Goal: Information Seeking & Learning: Learn about a topic

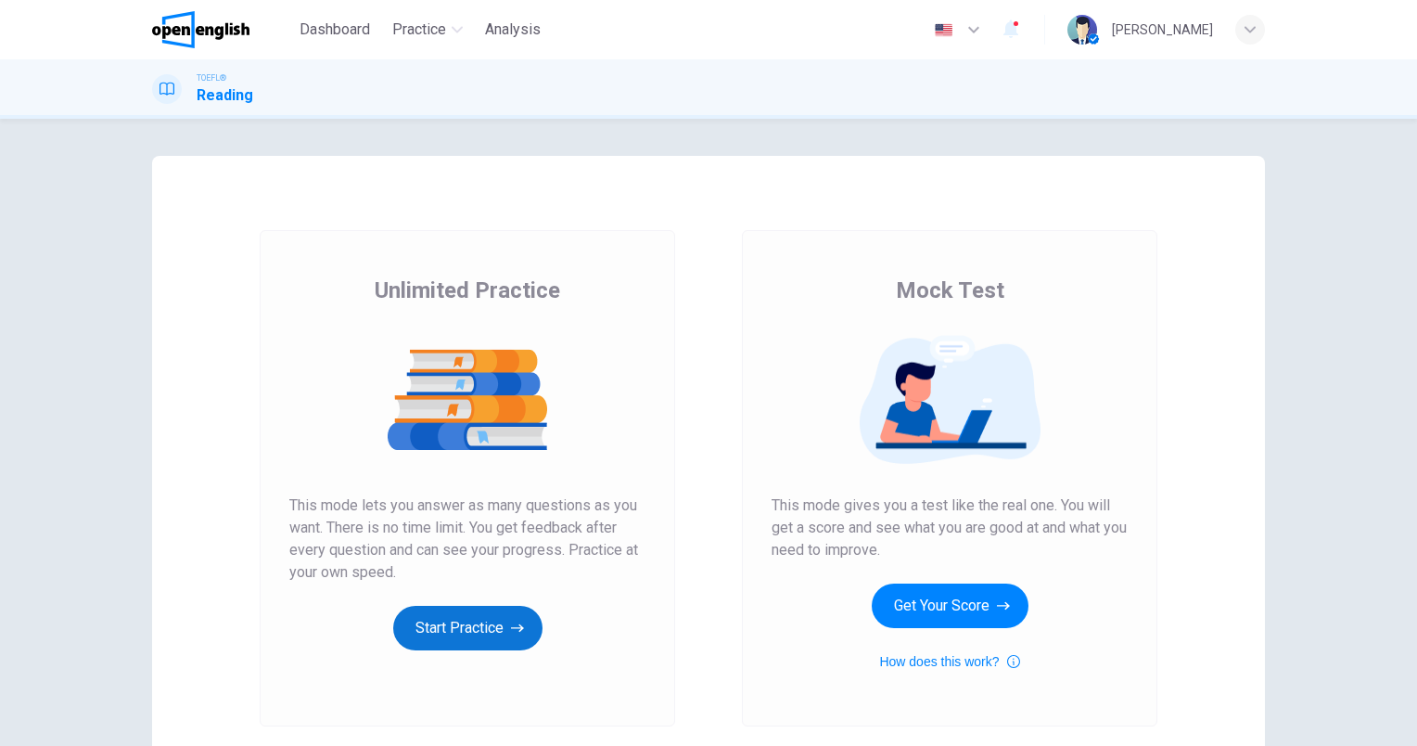
click at [470, 627] on button "Start Practice" at bounding box center [467, 628] width 149 height 45
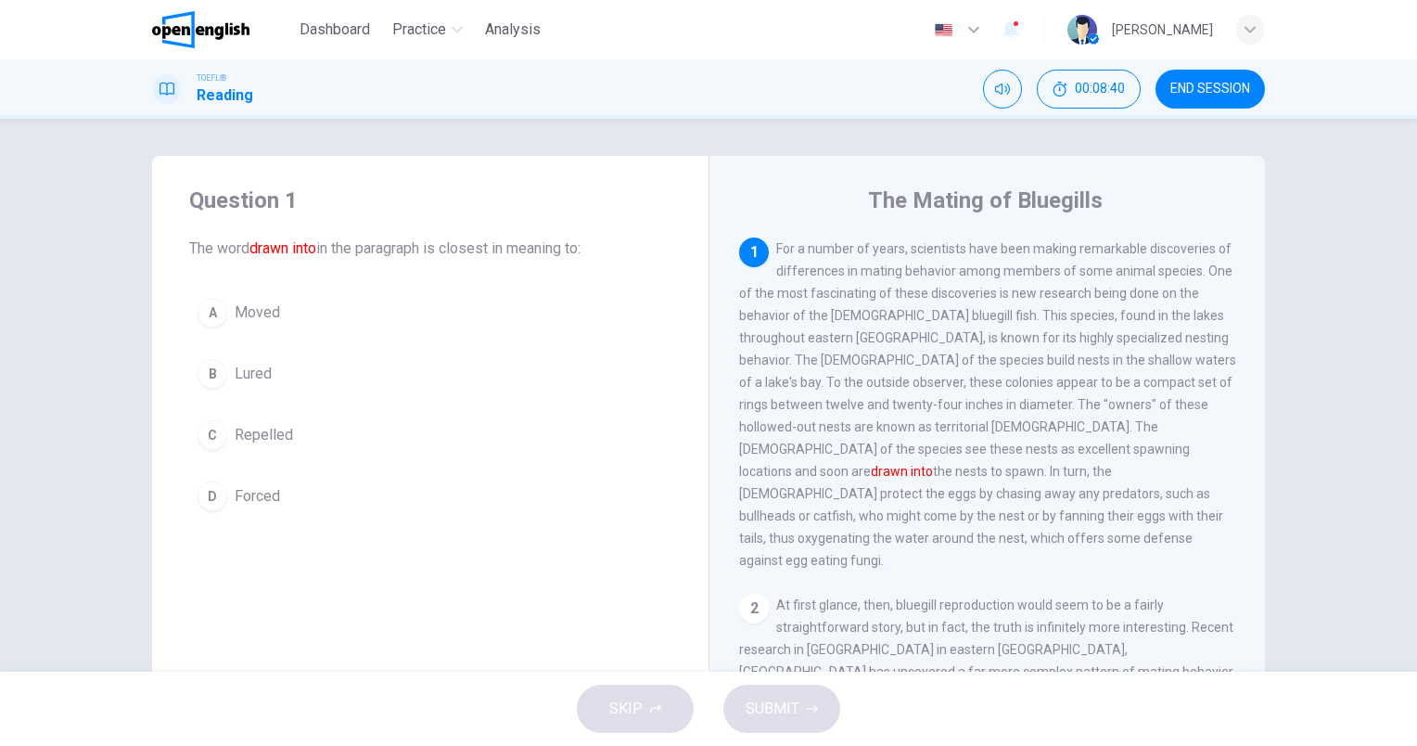
click at [253, 315] on span "Moved" at bounding box center [257, 312] width 45 height 22
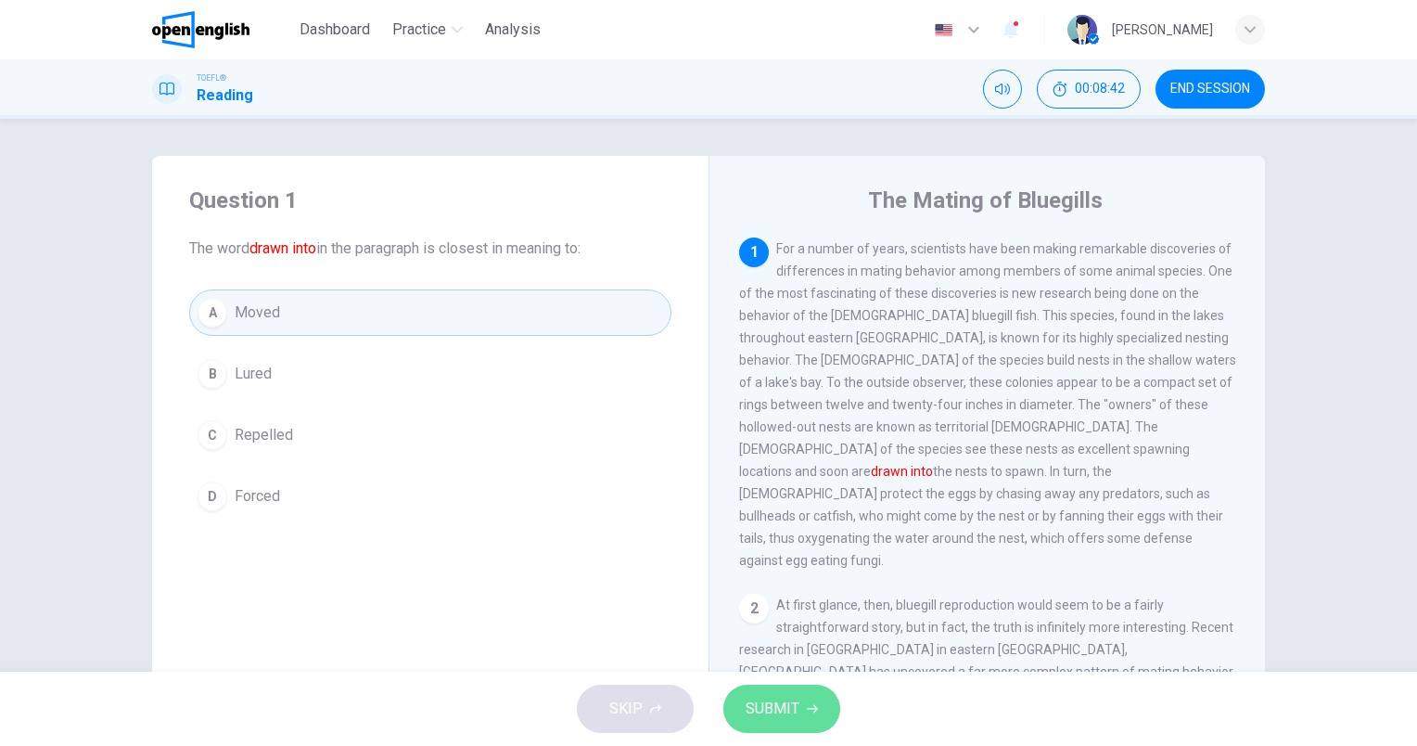
click at [802, 712] on button "SUBMIT" at bounding box center [782, 709] width 117 height 48
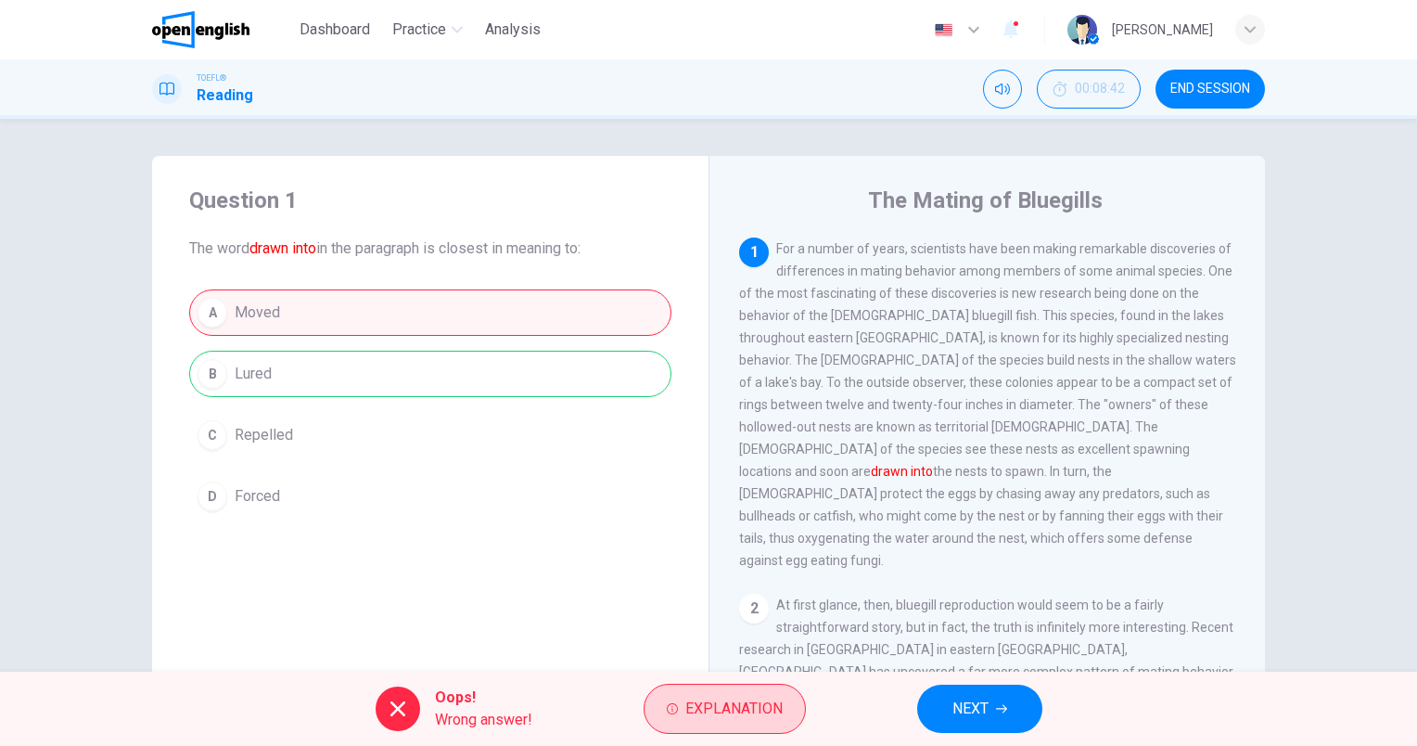
click at [726, 709] on span "Explanation" at bounding box center [734, 709] width 97 height 26
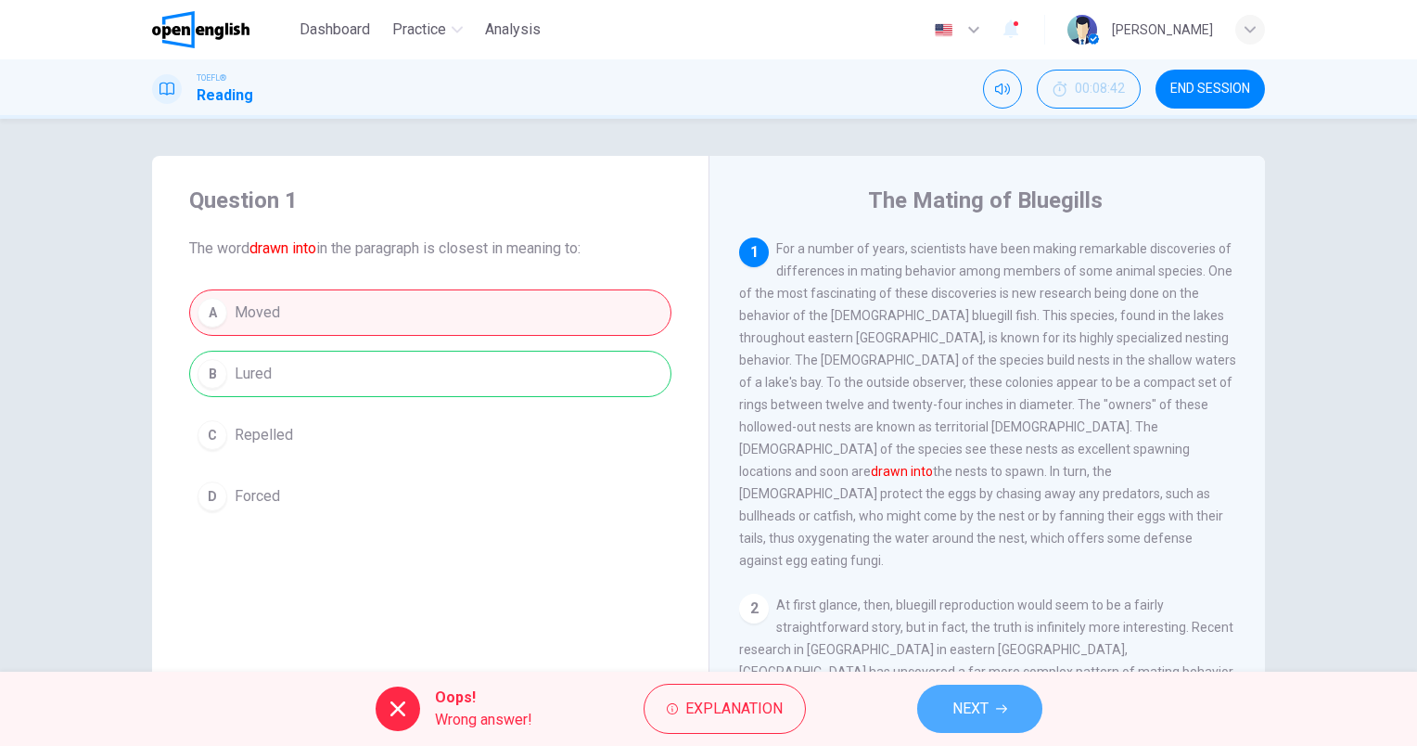
click at [982, 714] on span "NEXT" at bounding box center [971, 709] width 36 height 26
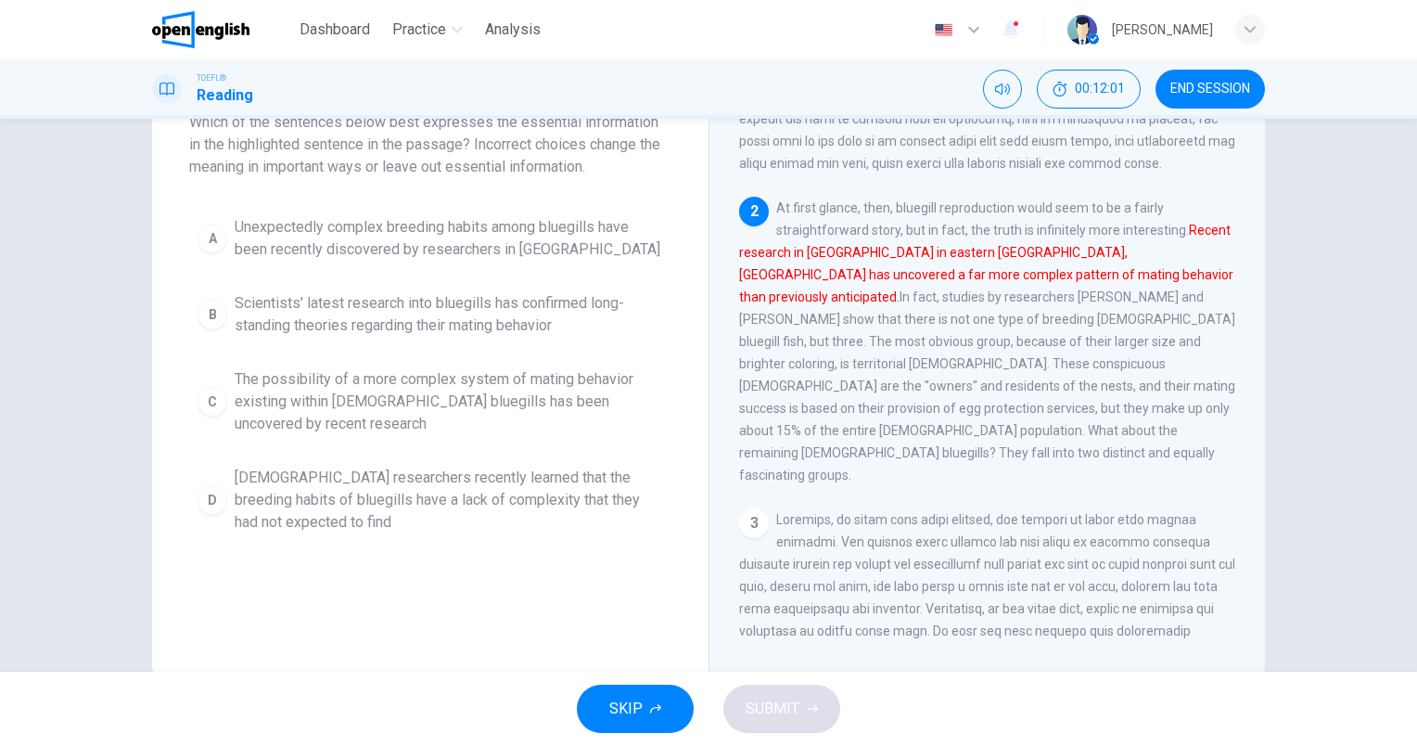
scroll to position [122, 0]
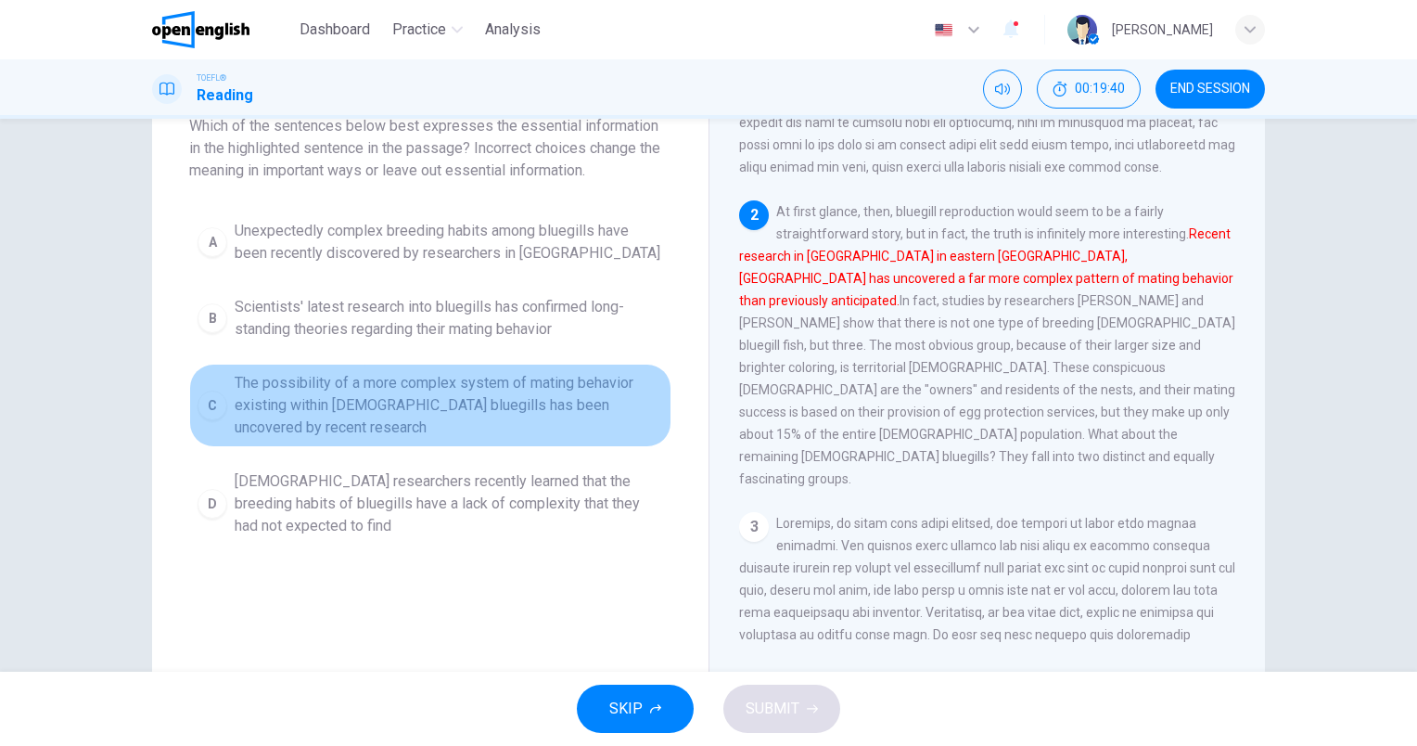
click at [424, 416] on span "The possibility of a more complex system of mating behavior existing within [DE…" at bounding box center [449, 405] width 429 height 67
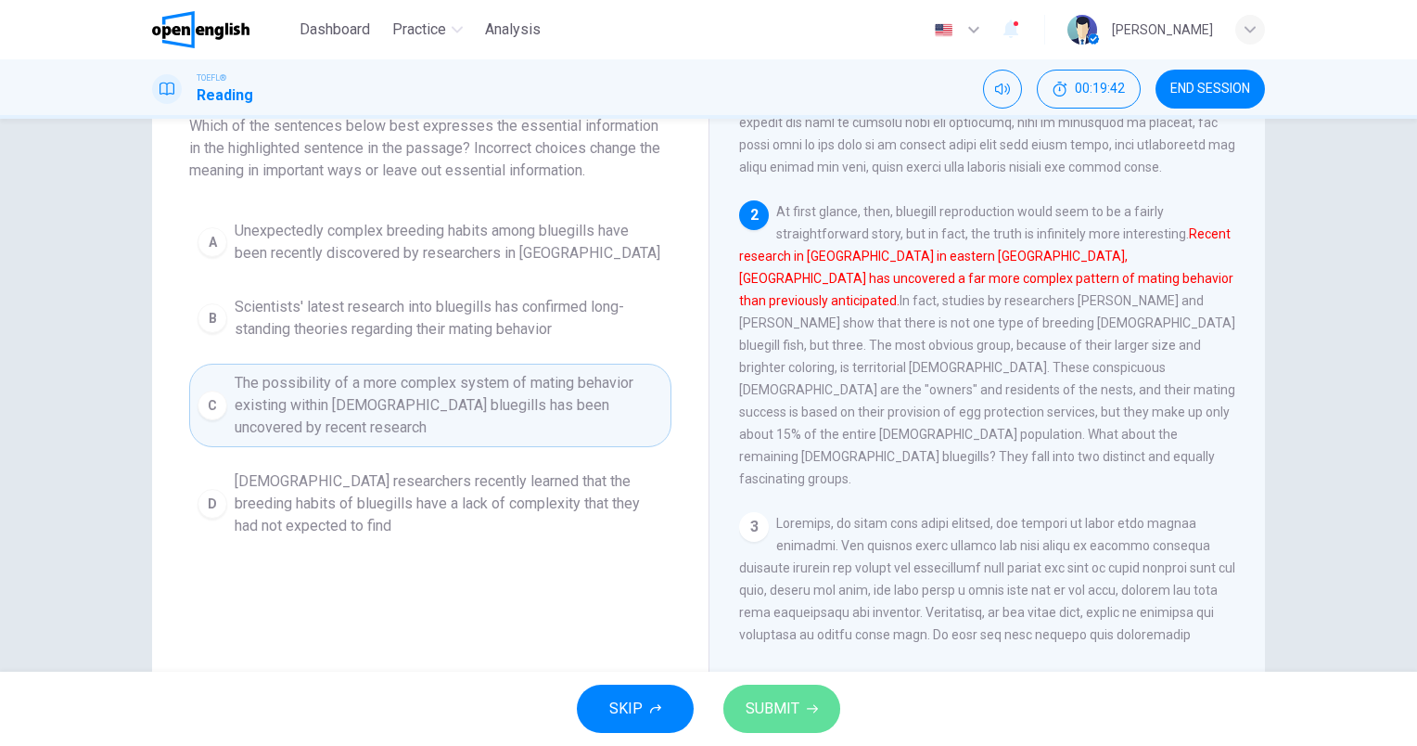
click at [772, 711] on span "SUBMIT" at bounding box center [773, 709] width 54 height 26
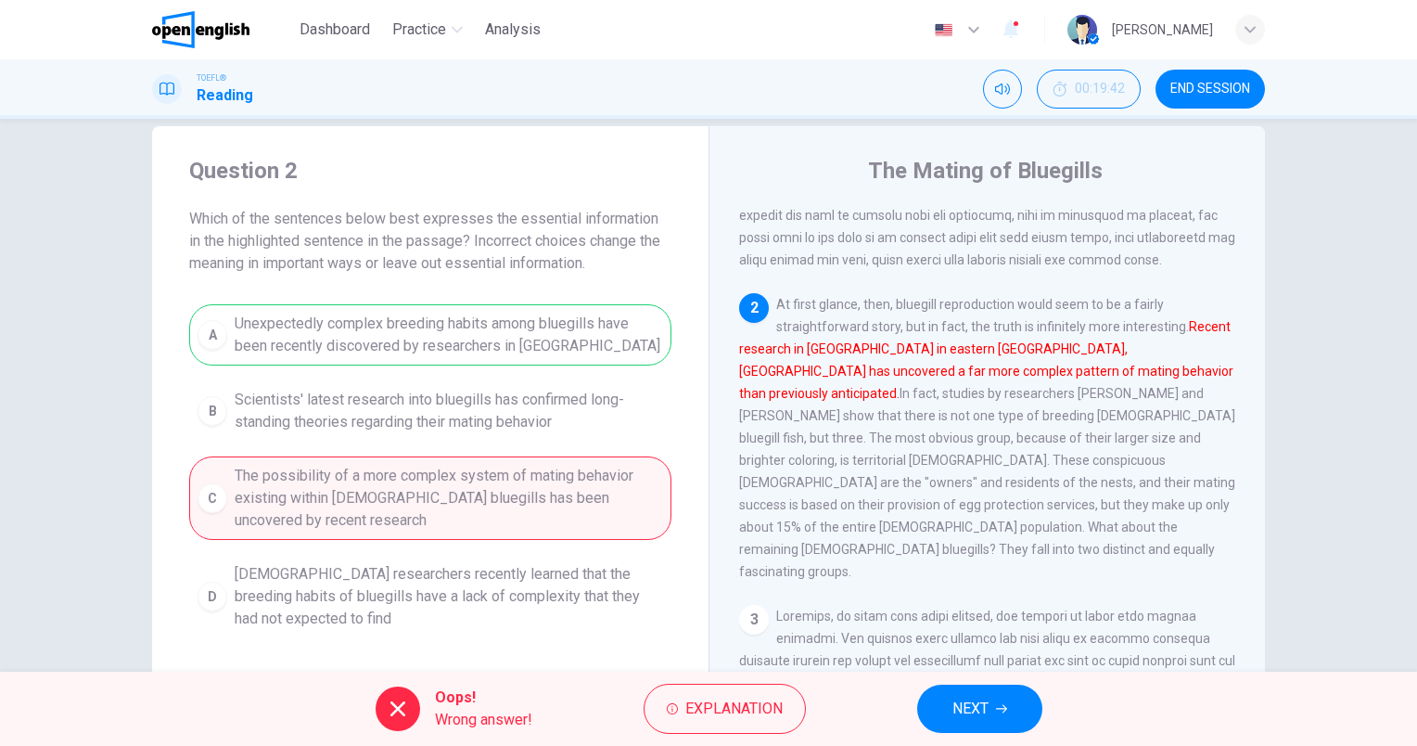
scroll to position [30, 0]
click at [998, 698] on button "NEXT" at bounding box center [979, 709] width 125 height 48
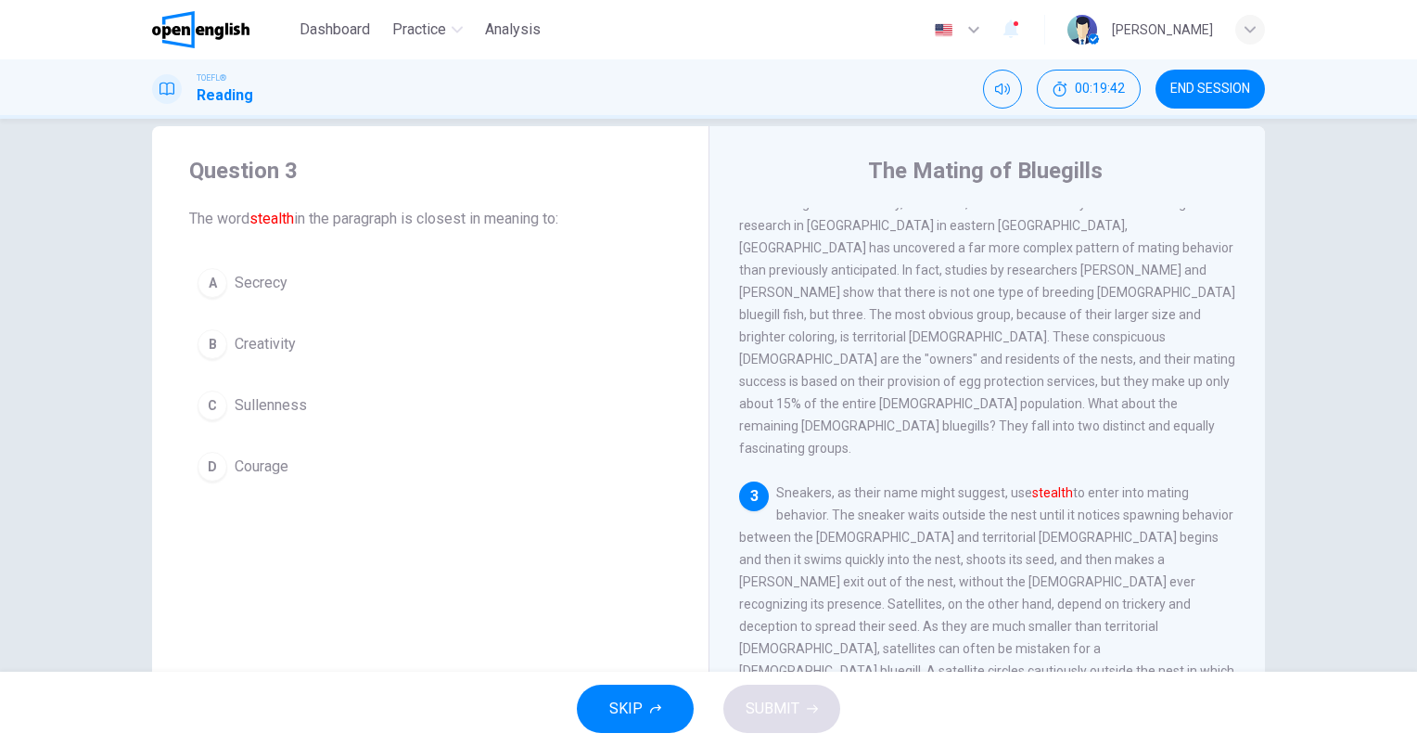
scroll to position [547, 0]
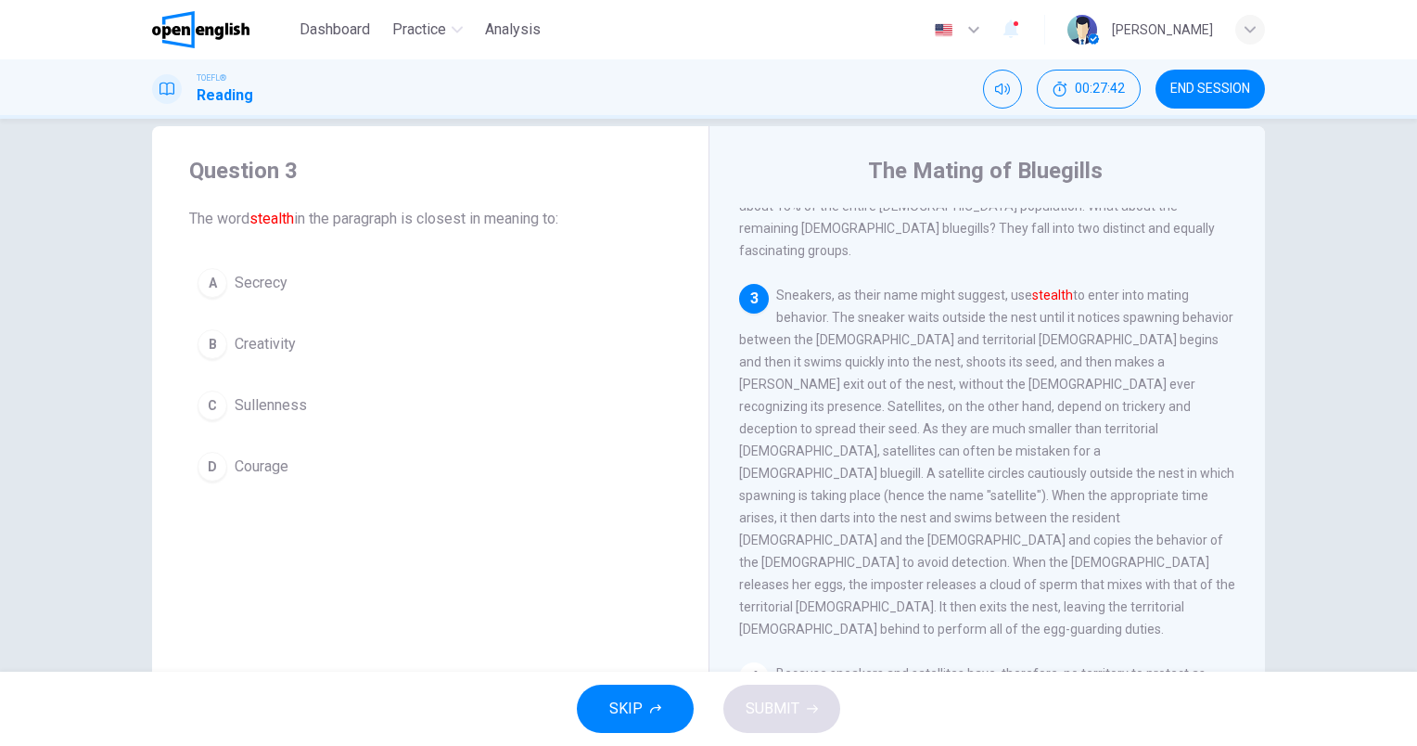
click at [274, 277] on span "Secrecy" at bounding box center [261, 283] width 53 height 22
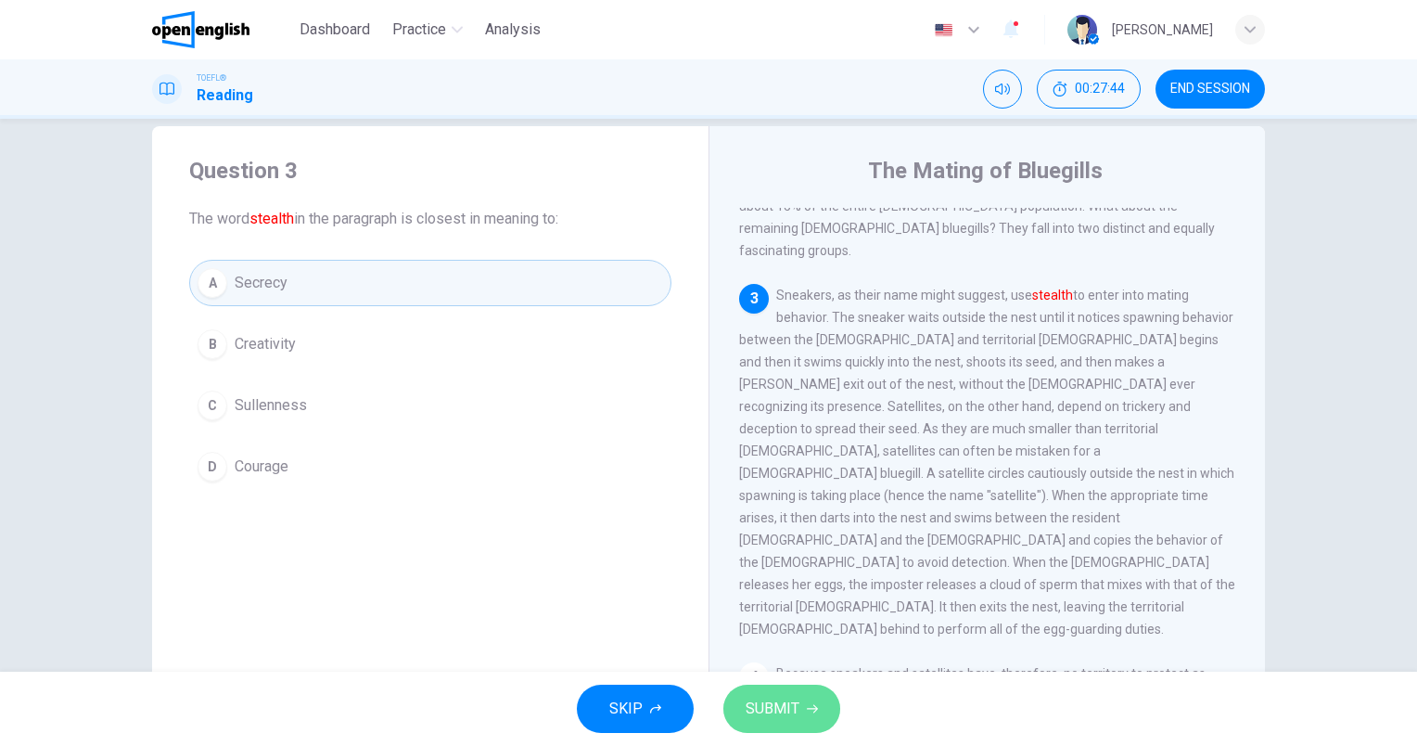
click at [761, 707] on span "SUBMIT" at bounding box center [773, 709] width 54 height 26
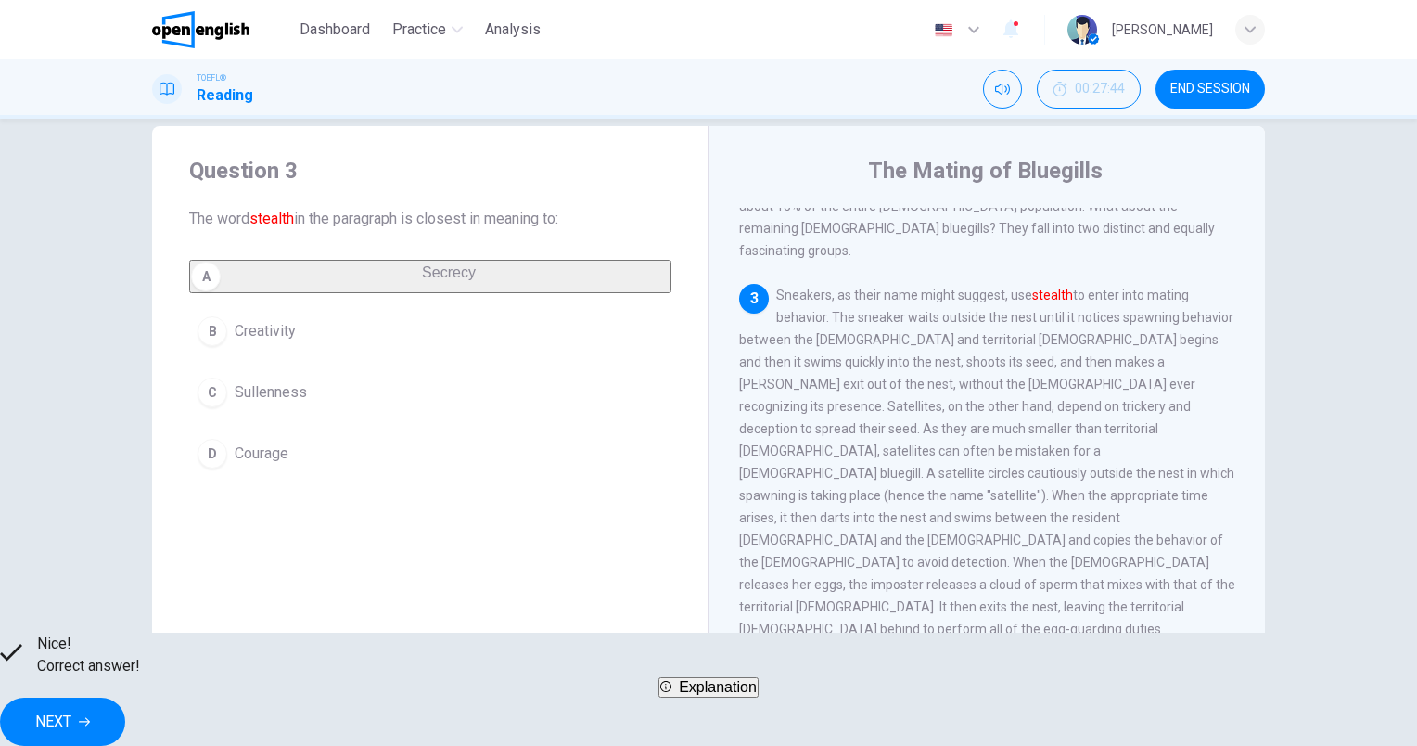
click at [71, 709] on span "NEXT" at bounding box center [53, 722] width 36 height 26
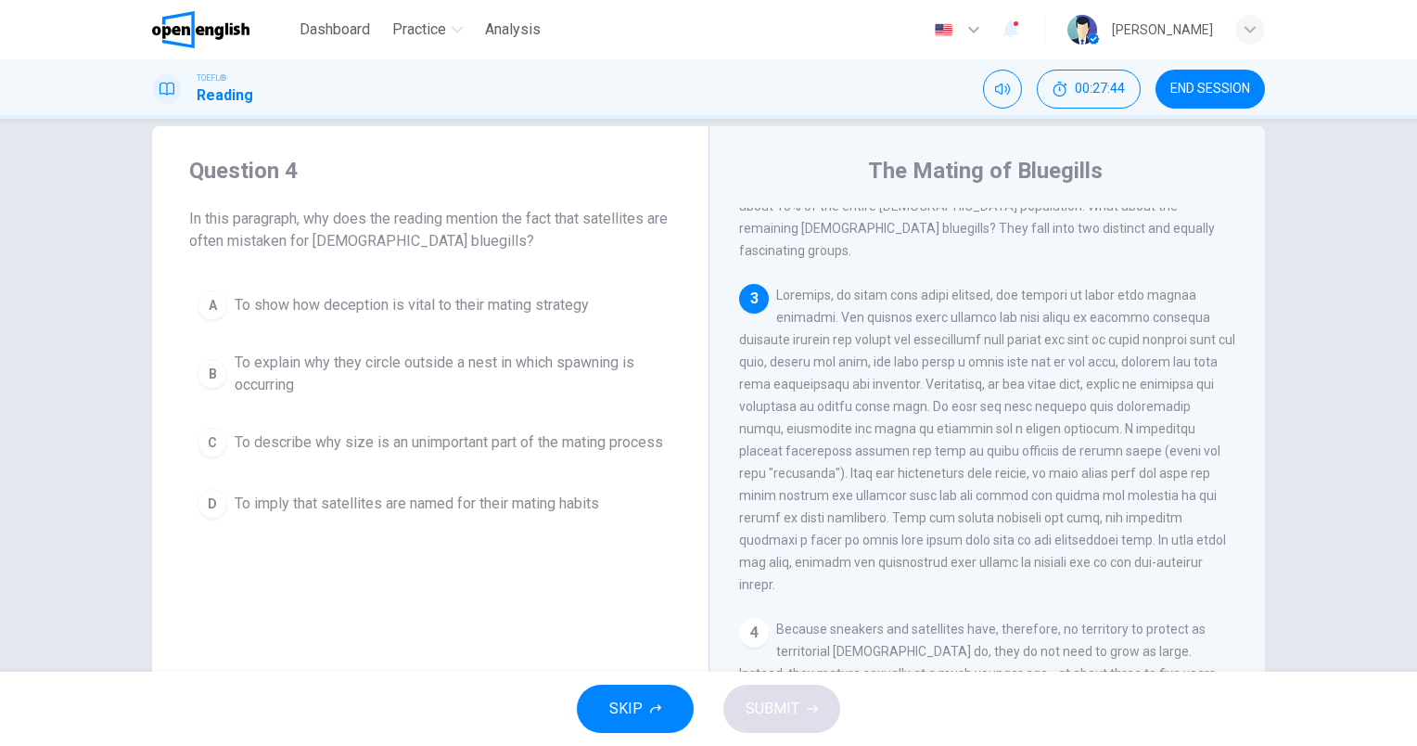
scroll to position [596, 0]
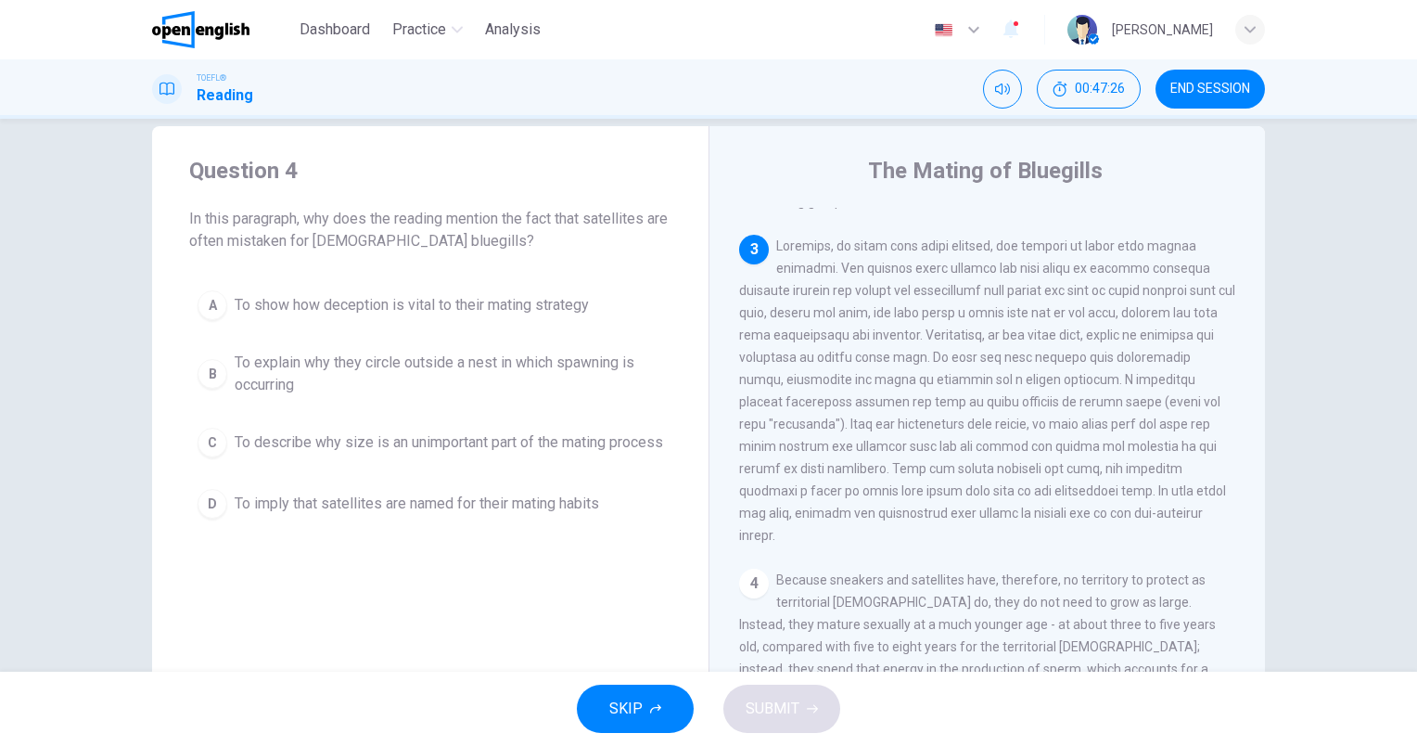
click at [499, 376] on span "To explain why they circle outside a nest in which spawning is occurring" at bounding box center [449, 374] width 429 height 45
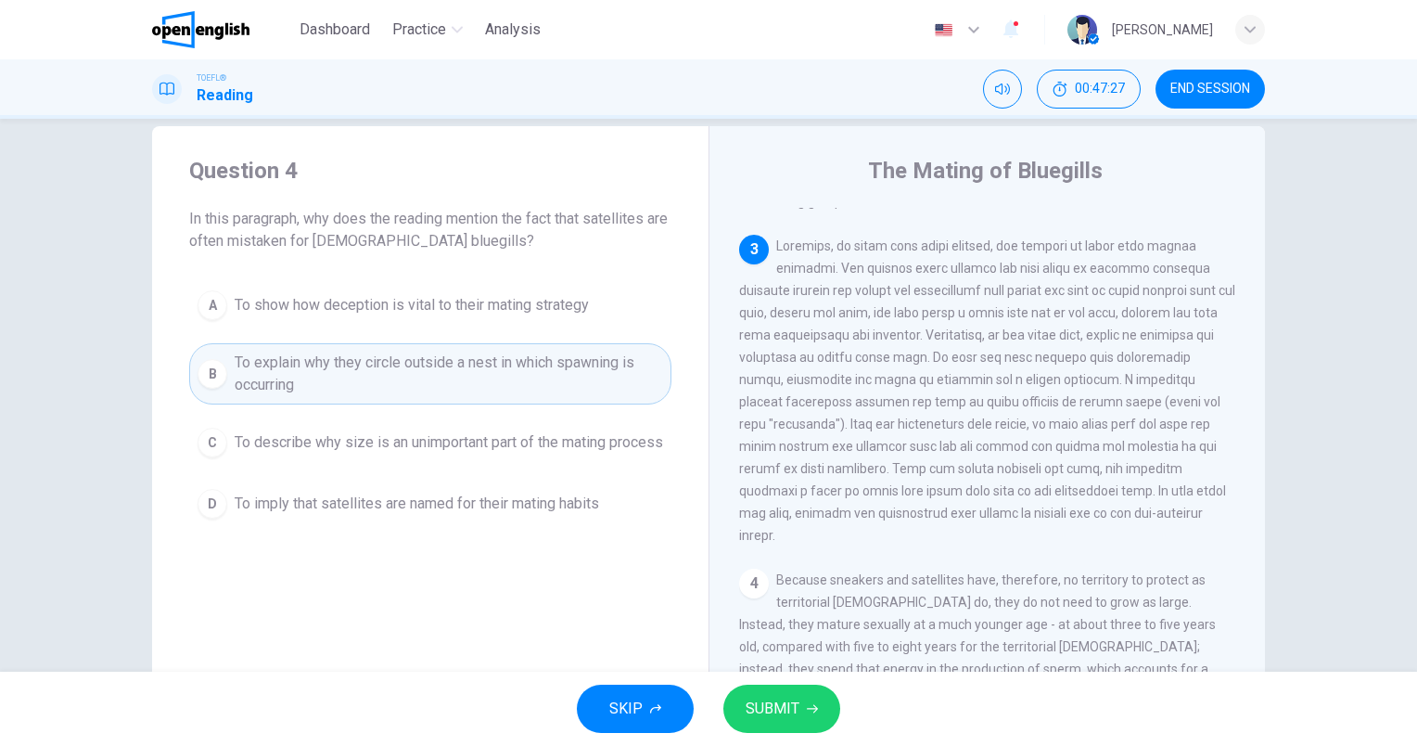
click at [788, 701] on span "SUBMIT" at bounding box center [773, 709] width 54 height 26
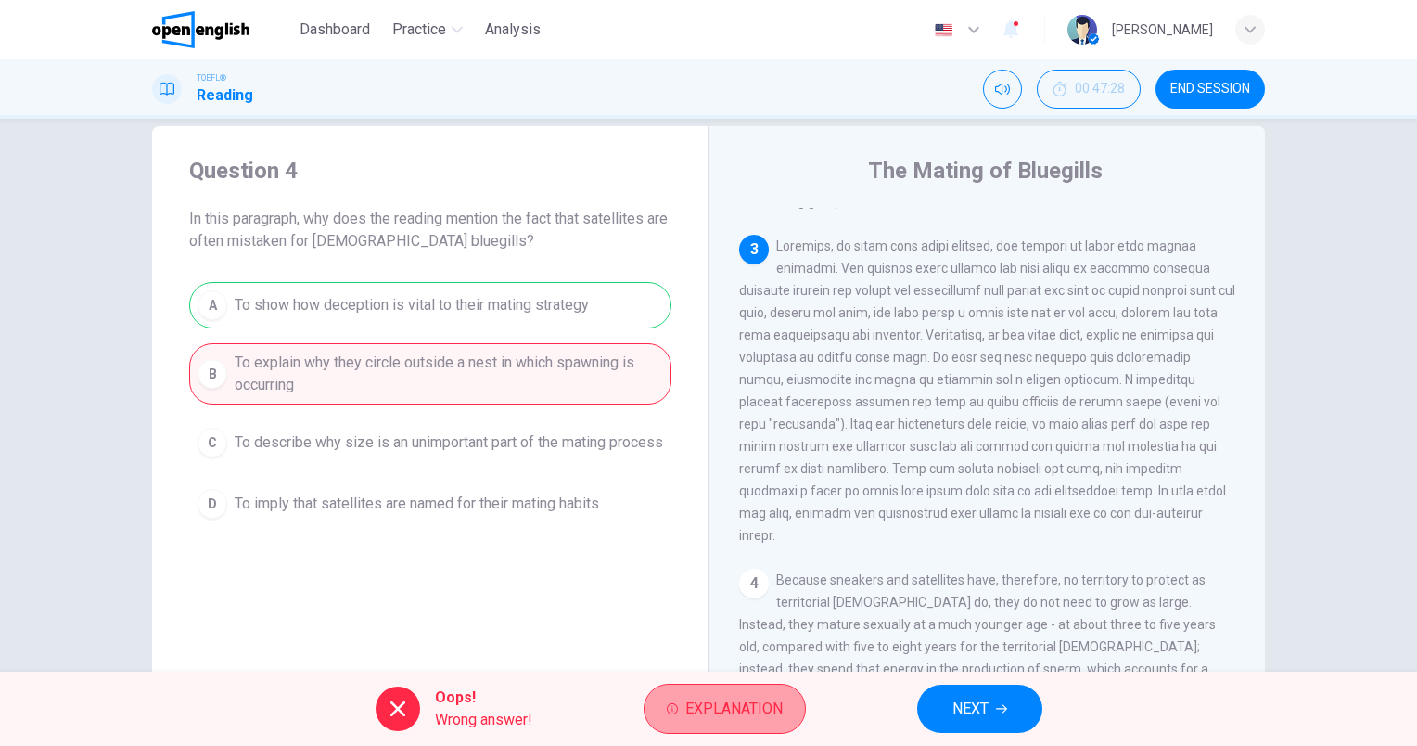
click at [711, 699] on span "Explanation" at bounding box center [734, 709] width 97 height 26
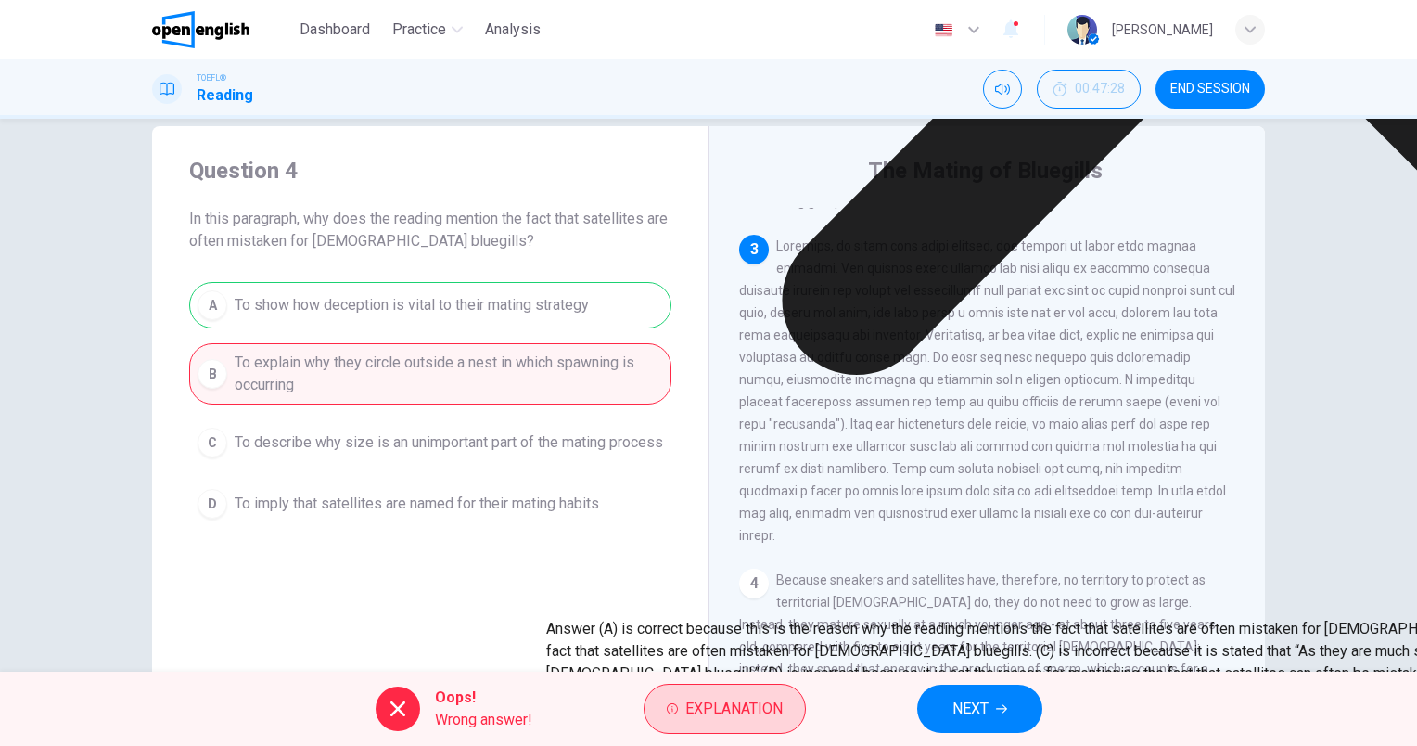
click at [780, 701] on span "Explanation" at bounding box center [734, 709] width 97 height 26
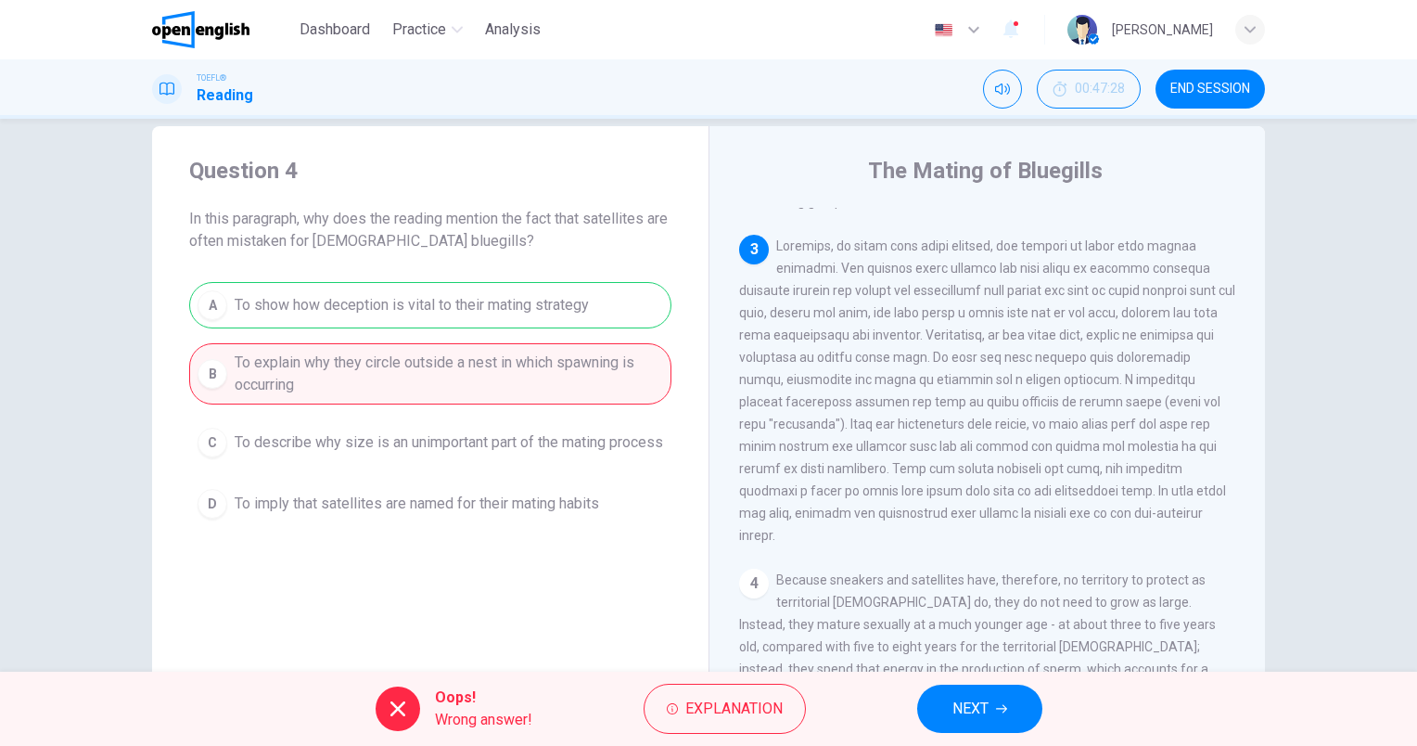
click at [985, 717] on span "NEXT" at bounding box center [971, 709] width 36 height 26
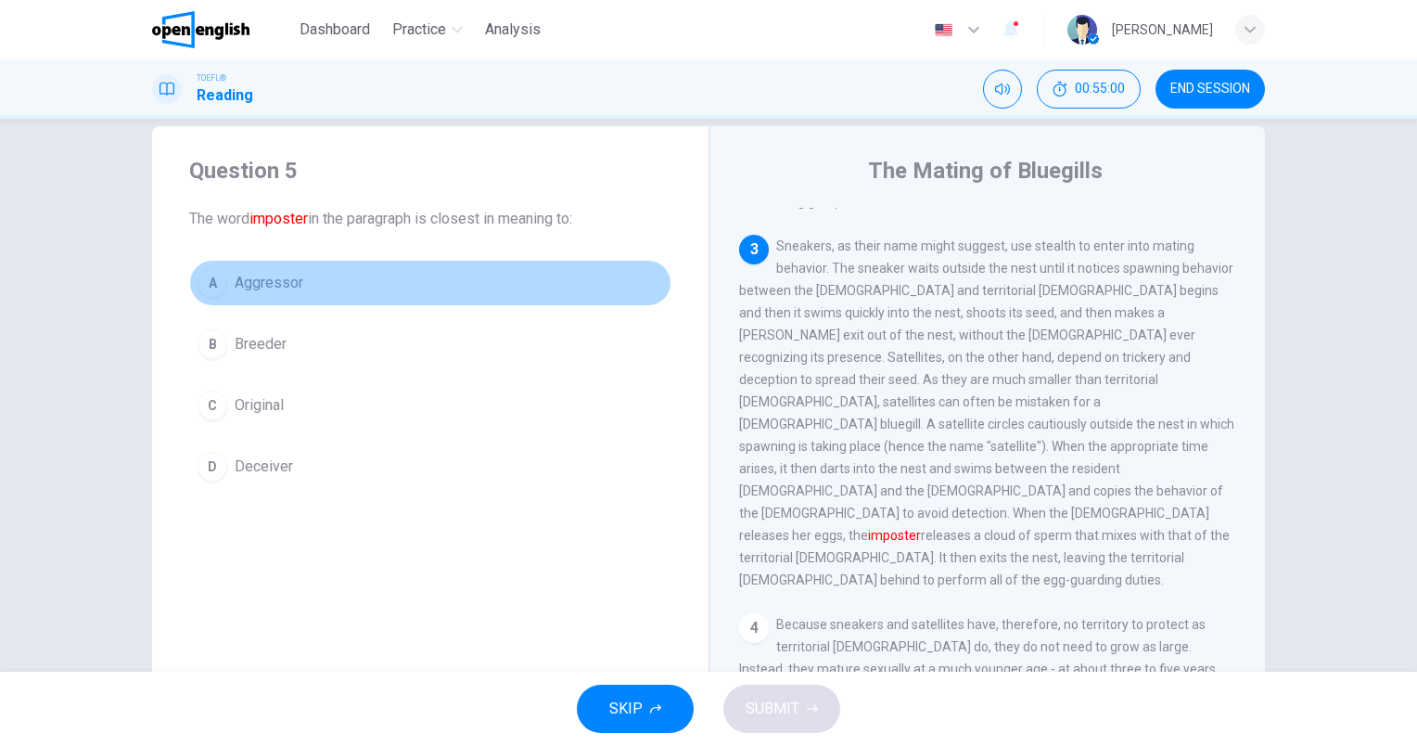
click at [254, 302] on button "A Aggressor" at bounding box center [430, 283] width 482 height 46
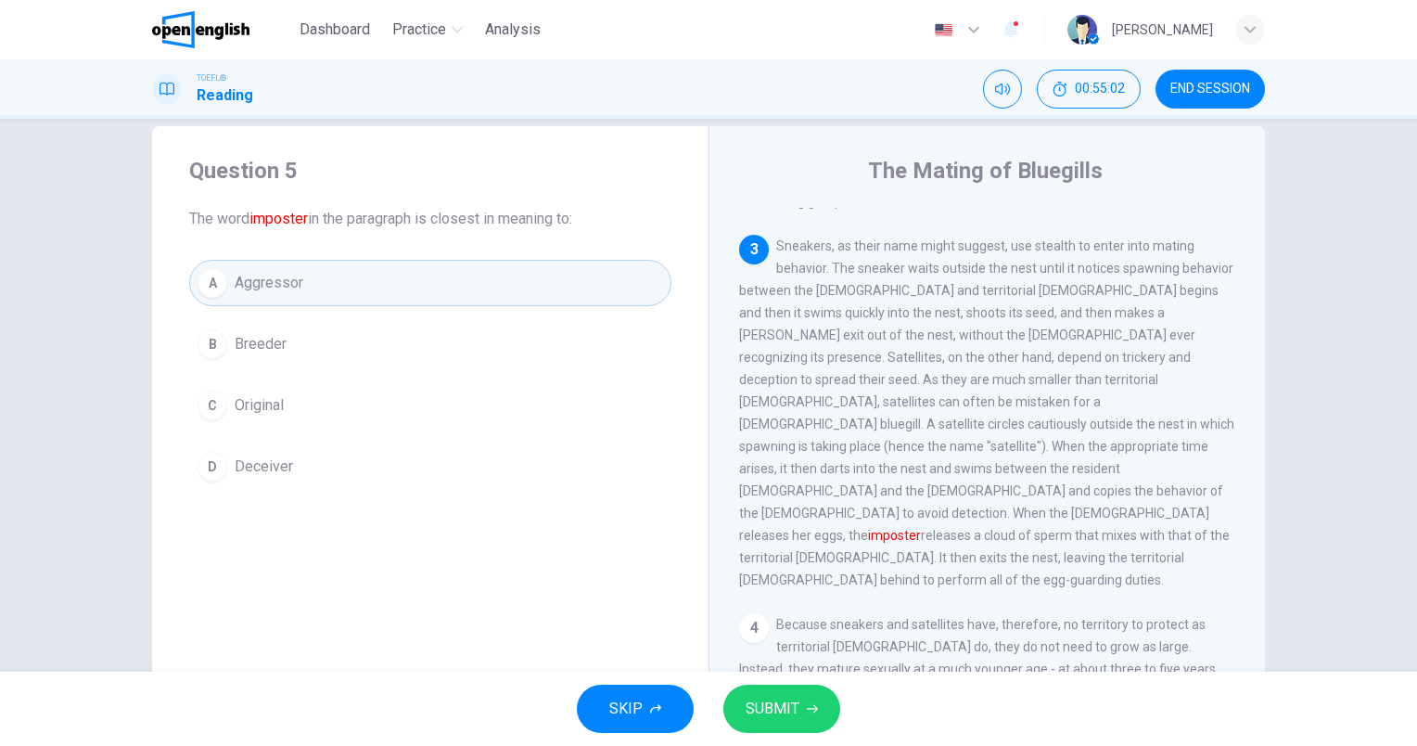
click at [796, 712] on span "SUBMIT" at bounding box center [773, 709] width 54 height 26
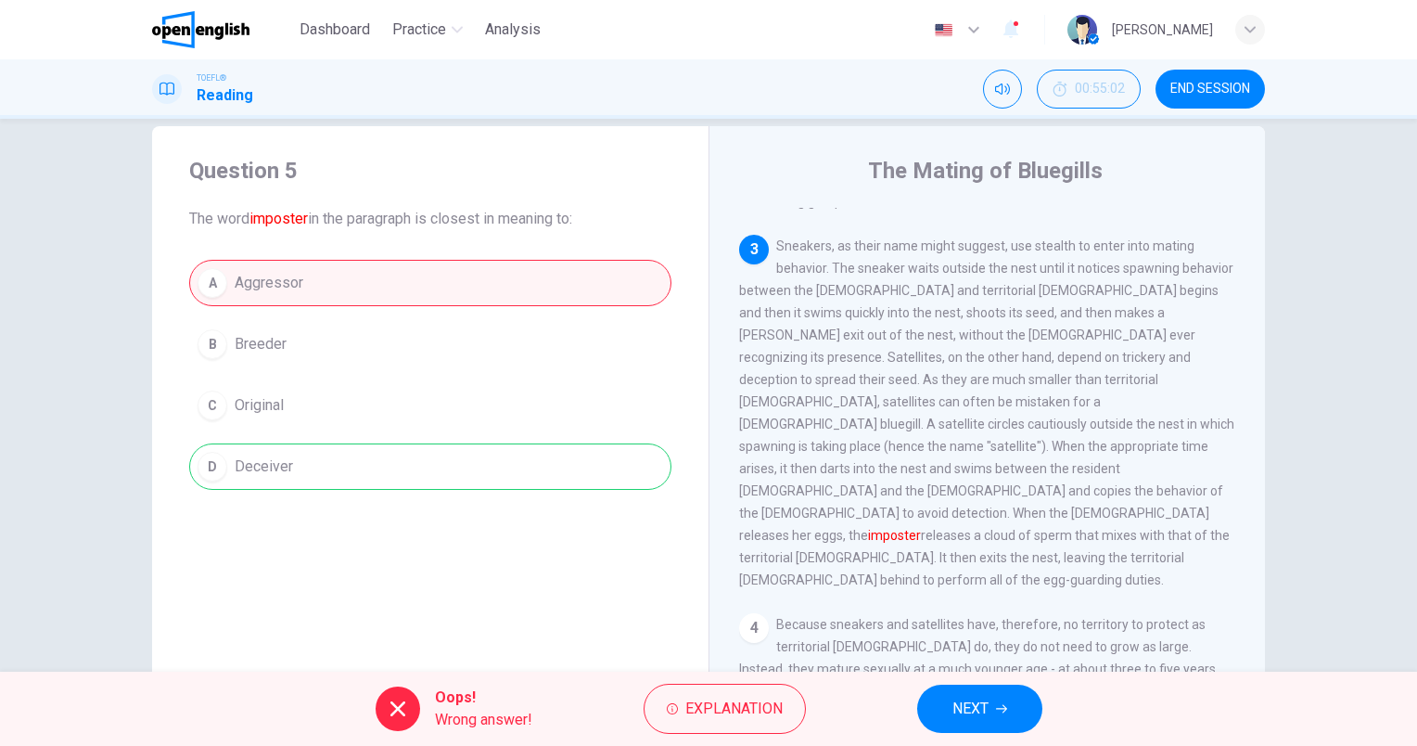
click at [983, 712] on span "NEXT" at bounding box center [971, 709] width 36 height 26
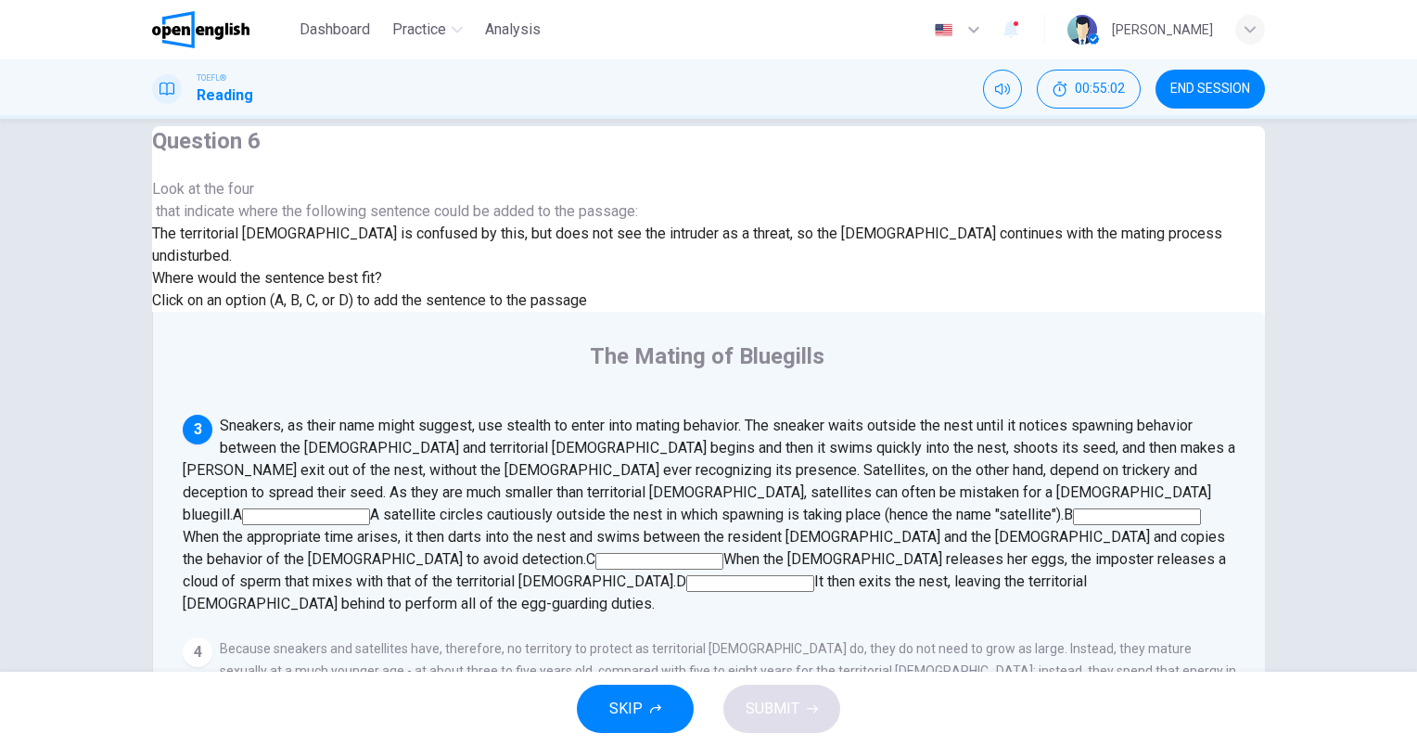
scroll to position [590, 0]
click at [815, 575] on input at bounding box center [750, 583] width 128 height 17
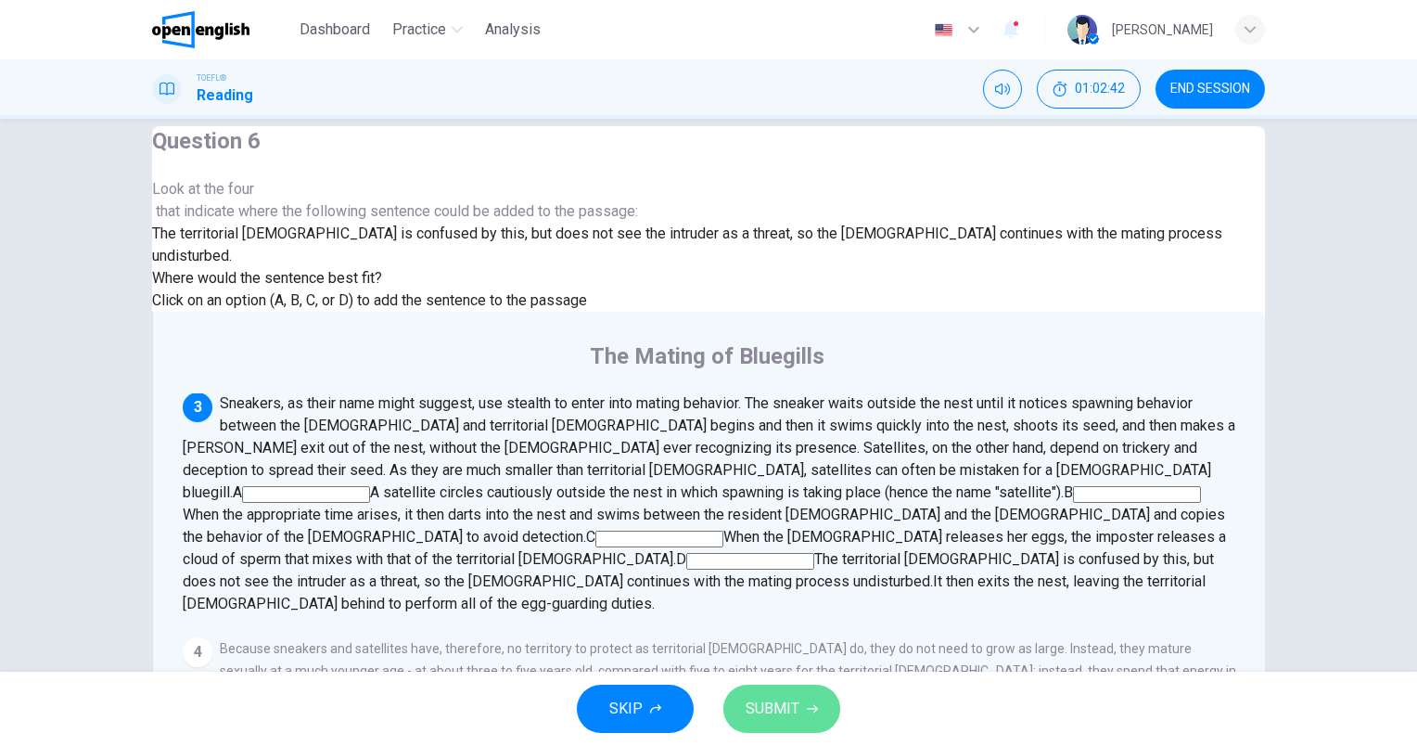
click at [795, 697] on span "SUBMIT" at bounding box center [773, 709] width 54 height 26
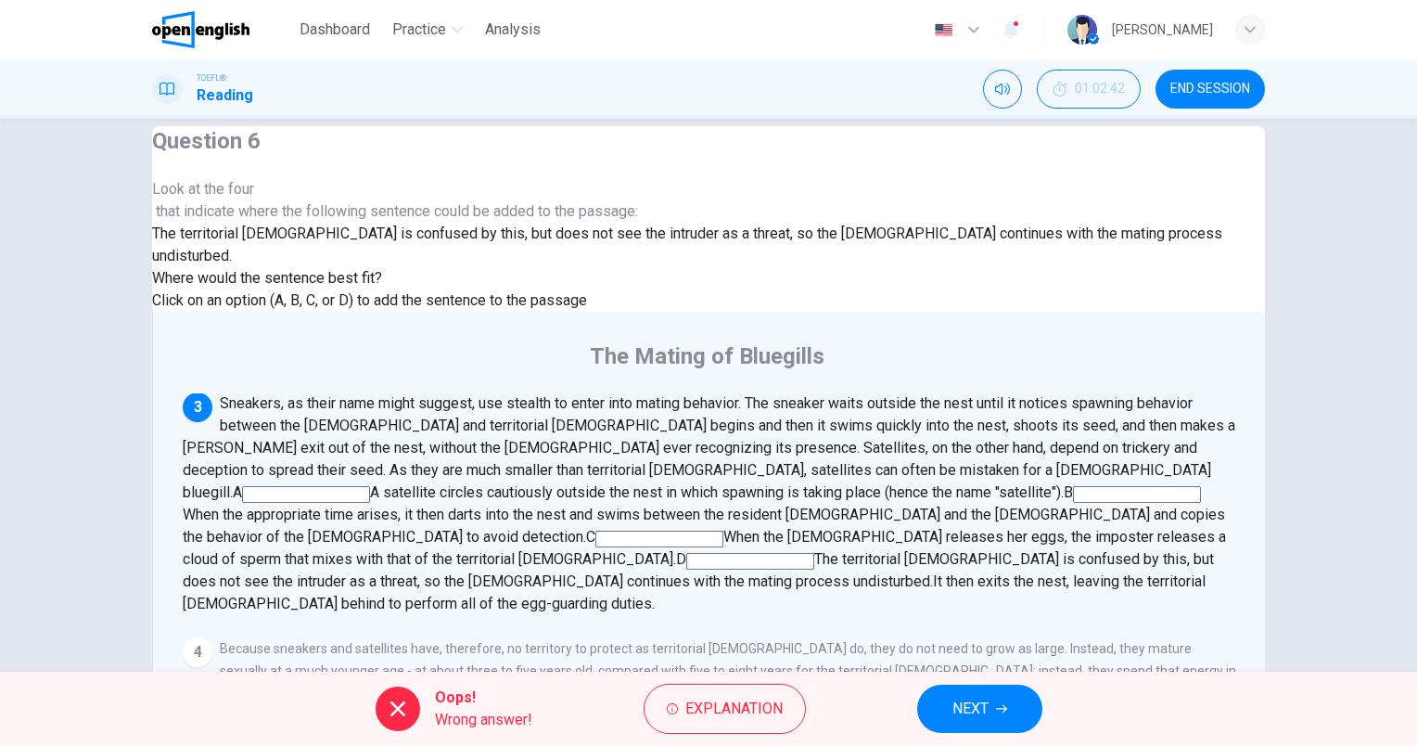
click at [1011, 705] on button "NEXT" at bounding box center [979, 709] width 125 height 48
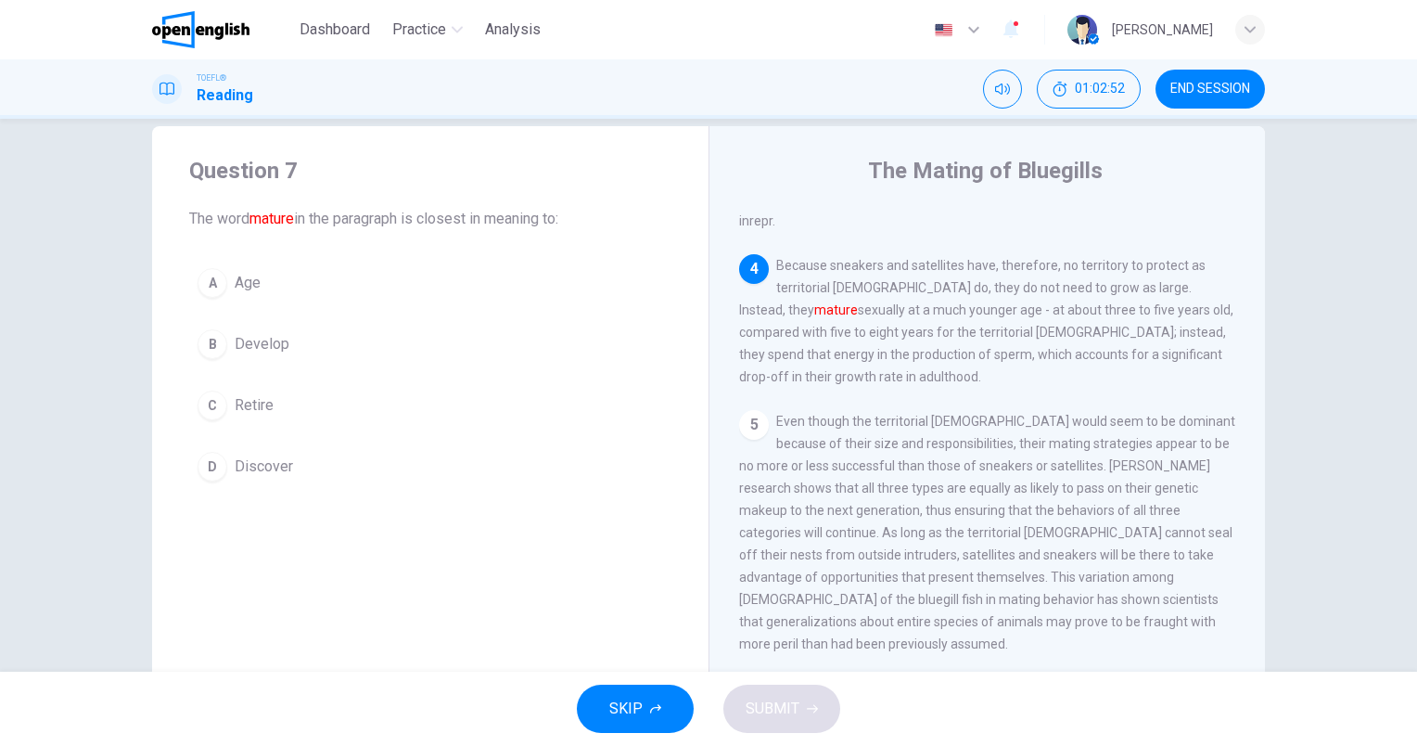
scroll to position [818, 0]
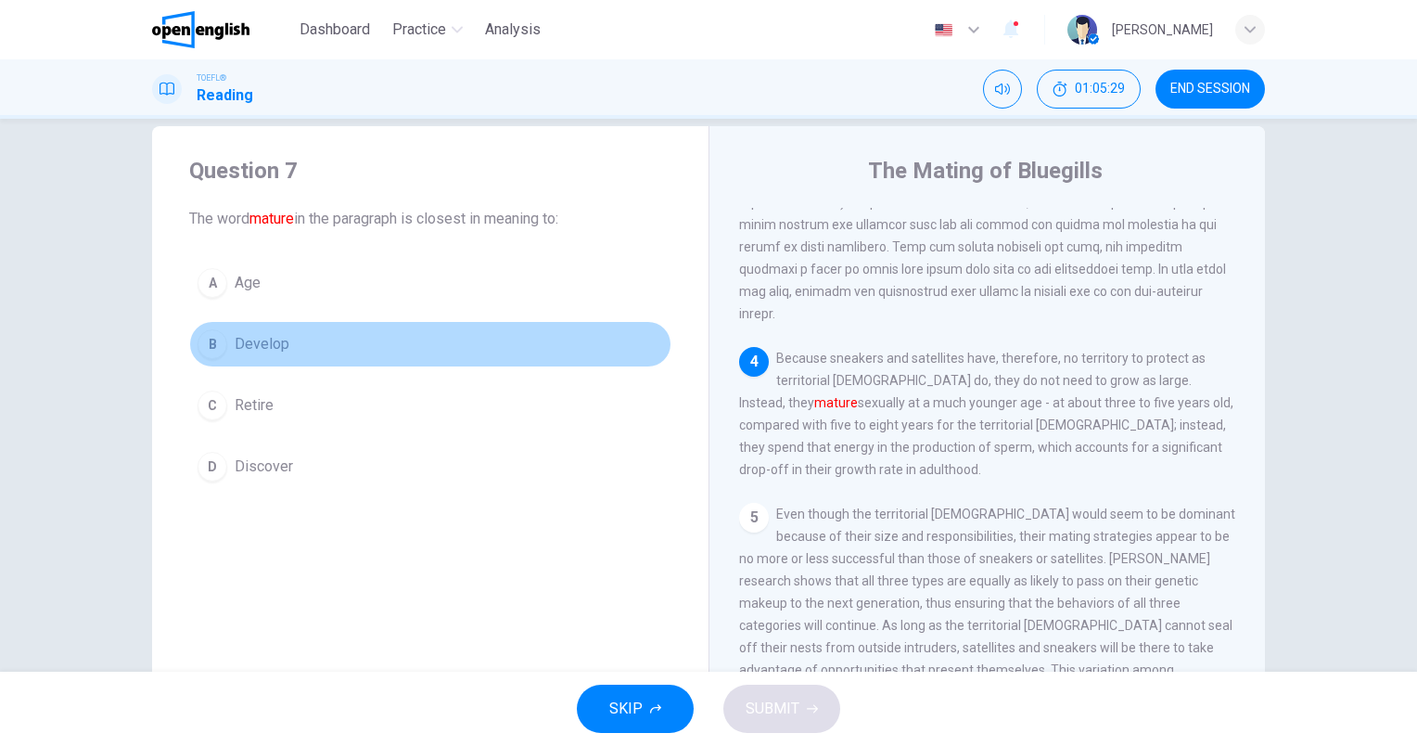
click at [275, 340] on span "Develop" at bounding box center [262, 344] width 55 height 22
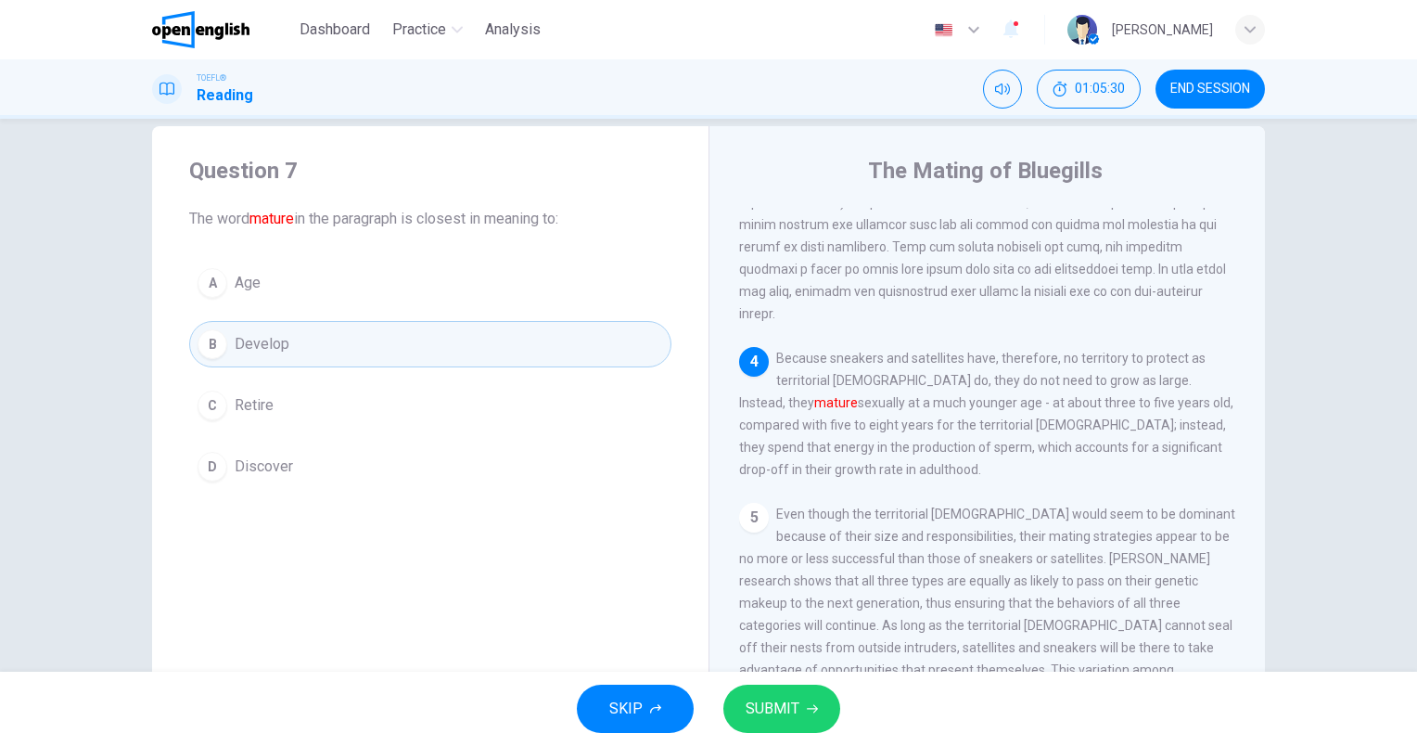
click at [789, 705] on span "SUBMIT" at bounding box center [773, 709] width 54 height 26
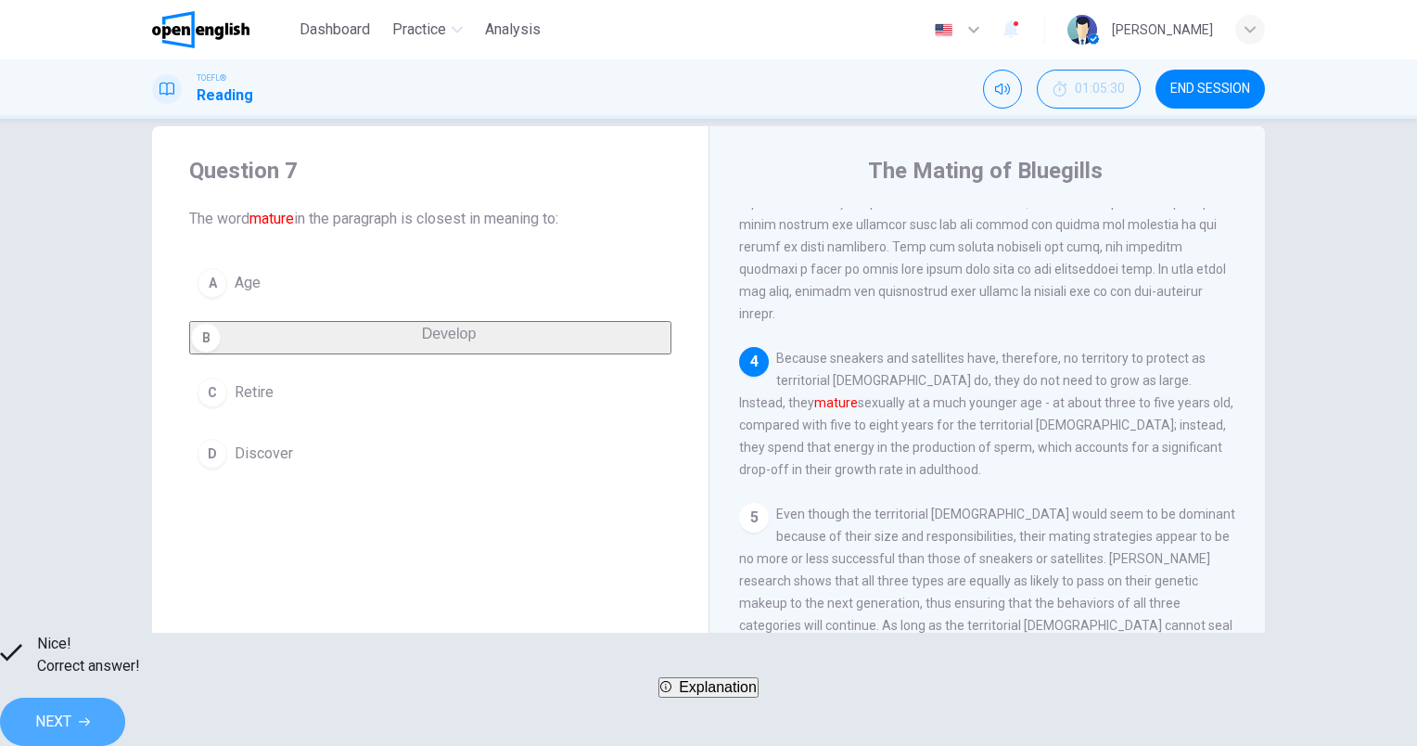
click at [125, 701] on button "NEXT" at bounding box center [62, 722] width 125 height 48
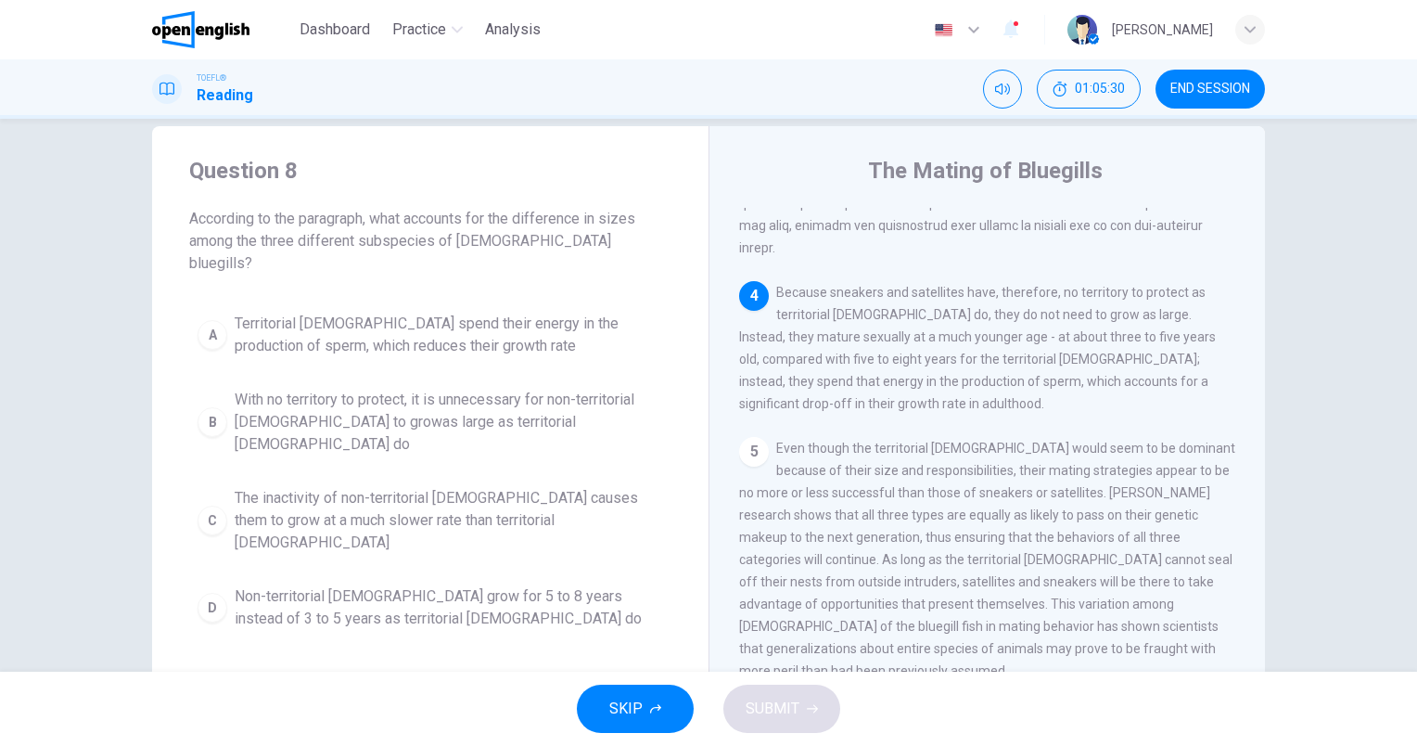
scroll to position [911, 0]
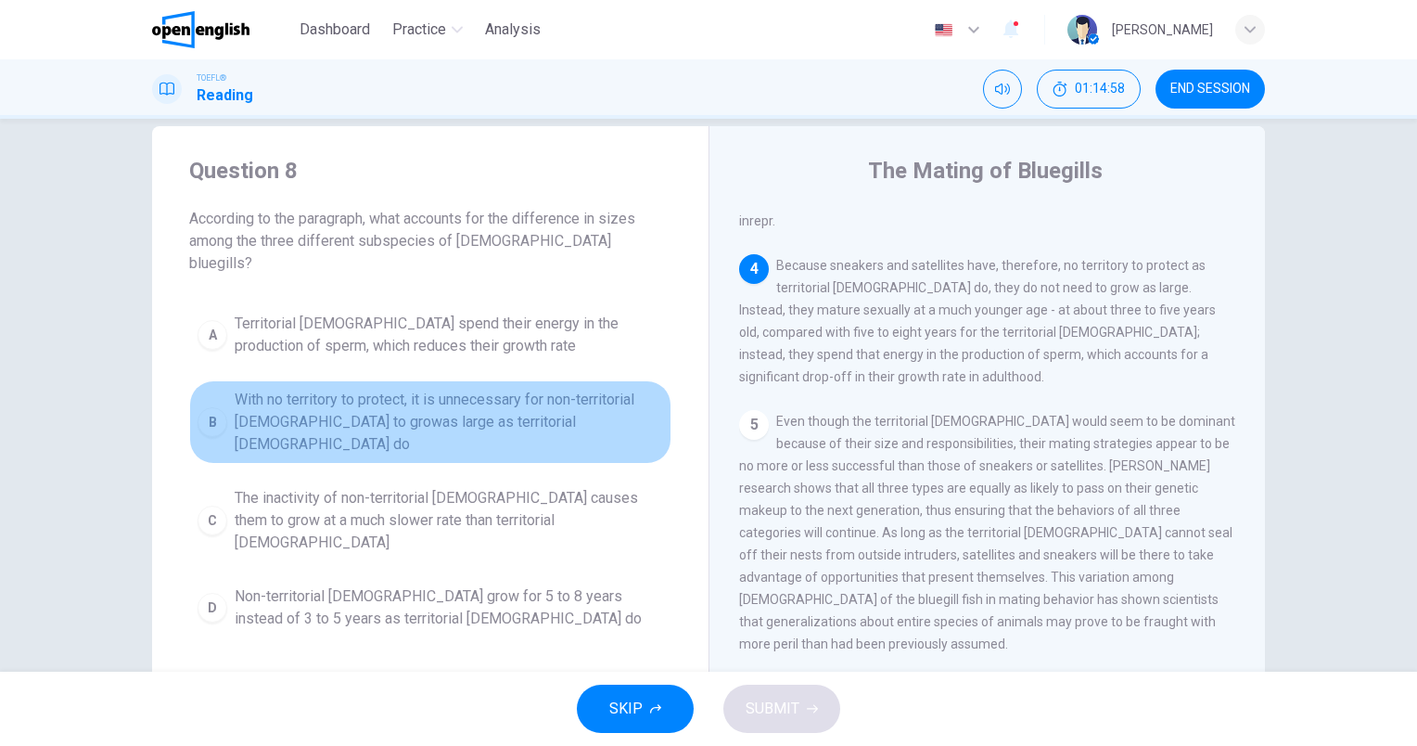
click at [534, 389] on span "With no territory to protect, it is unnecessary for non-territorial [DEMOGRAPHI…" at bounding box center [449, 422] width 429 height 67
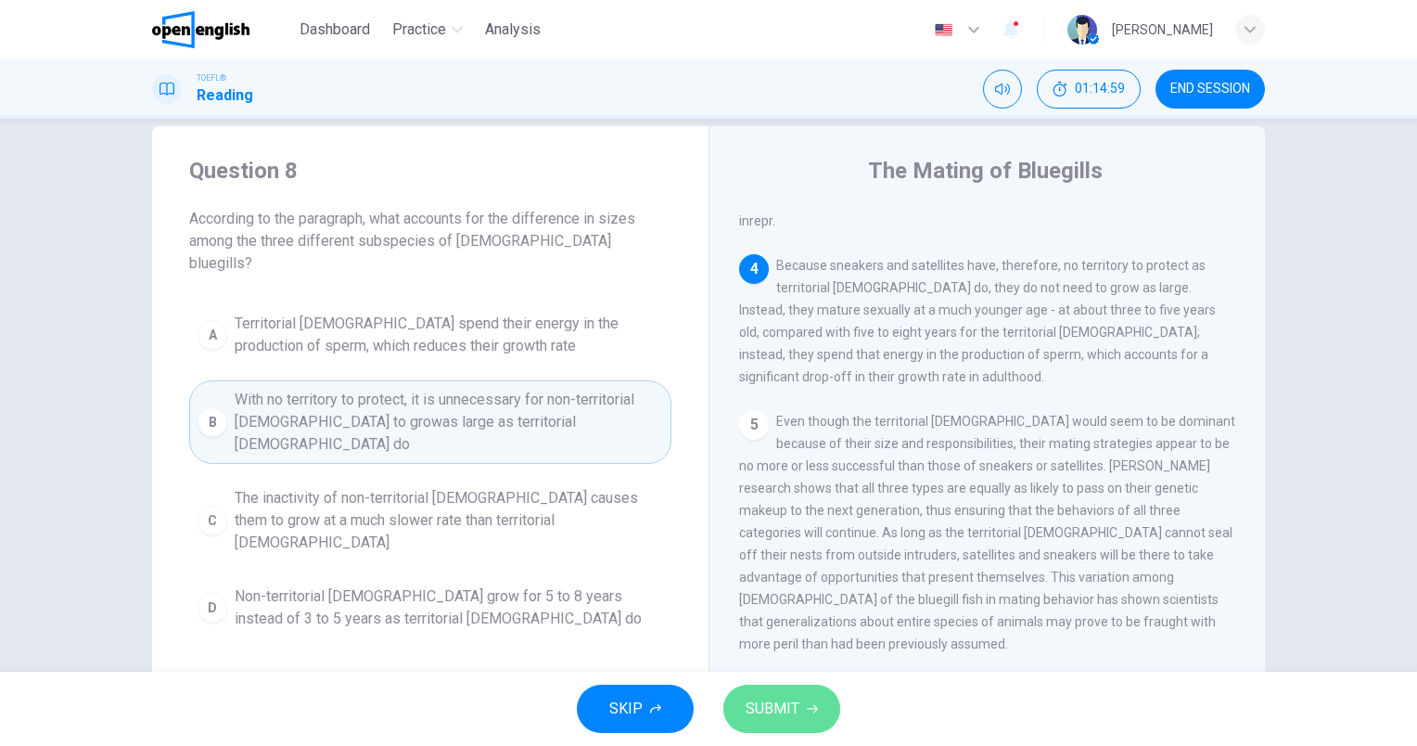
click at [782, 698] on span "SUBMIT" at bounding box center [773, 709] width 54 height 26
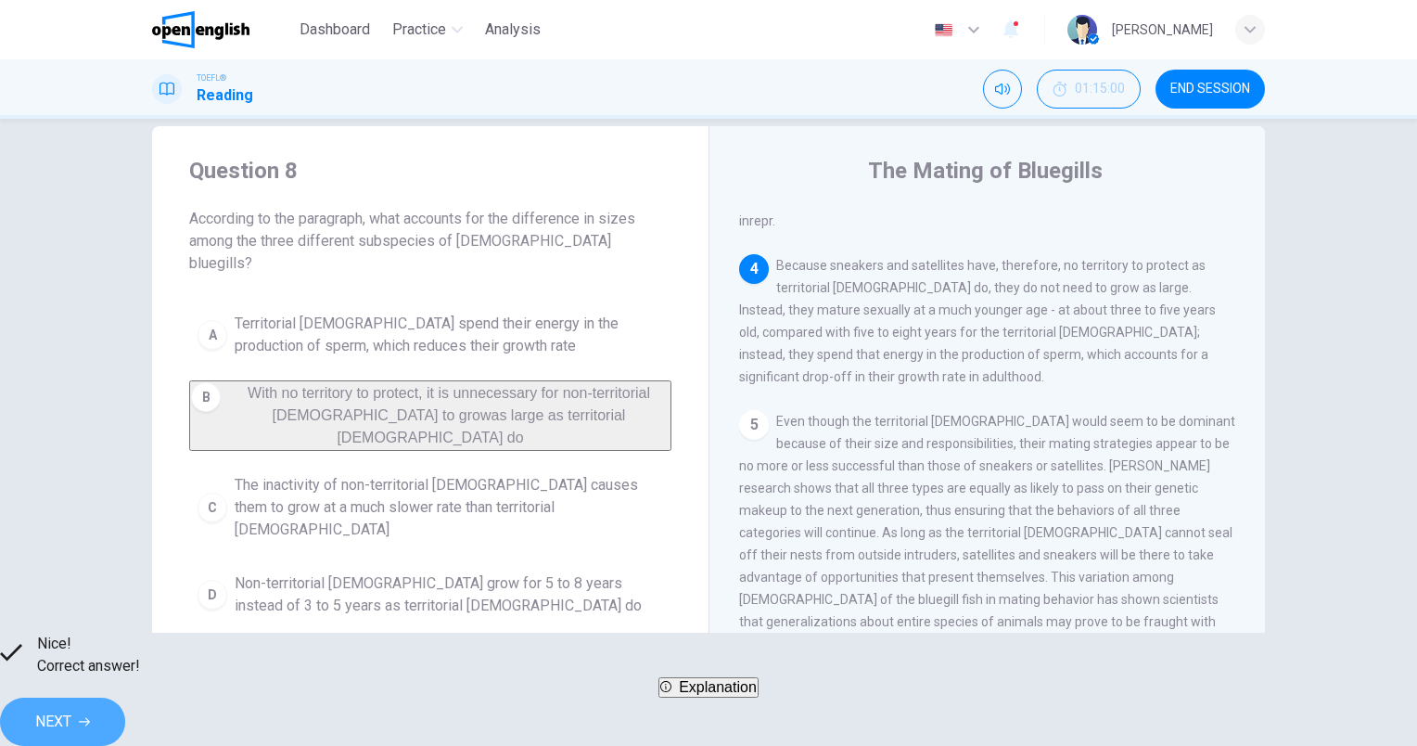
click at [71, 709] on span "NEXT" at bounding box center [53, 722] width 36 height 26
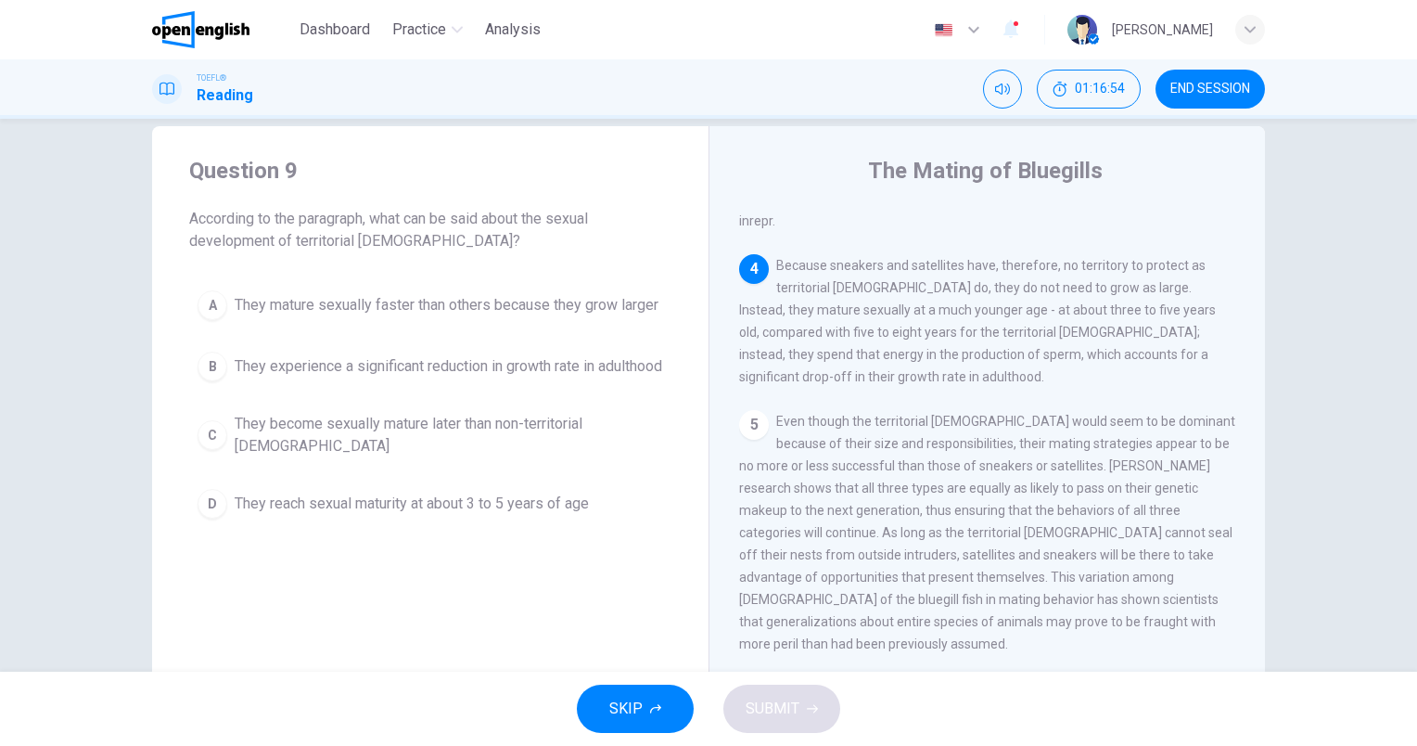
click at [565, 511] on span "They reach sexual maturity at about 3 to 5 years of age" at bounding box center [412, 504] width 354 height 22
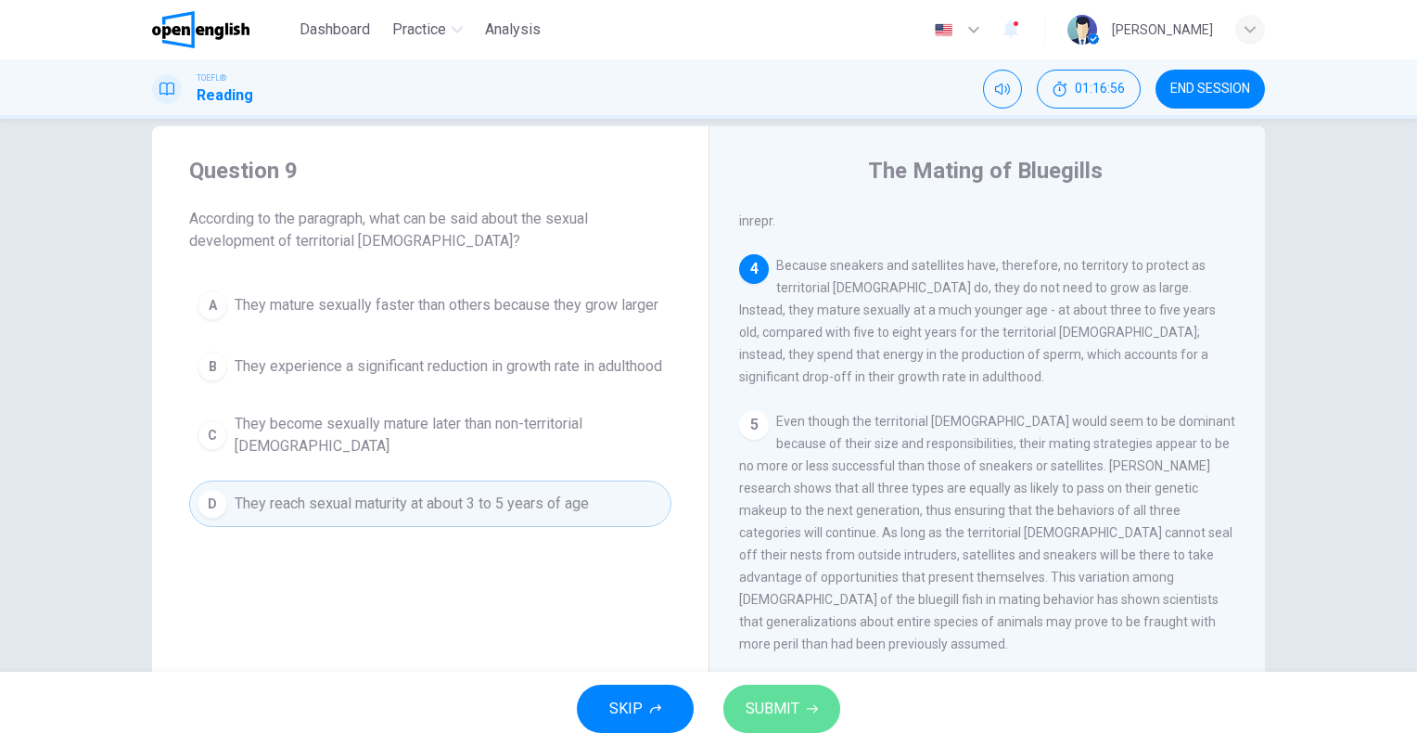
click at [785, 710] on span "SUBMIT" at bounding box center [773, 709] width 54 height 26
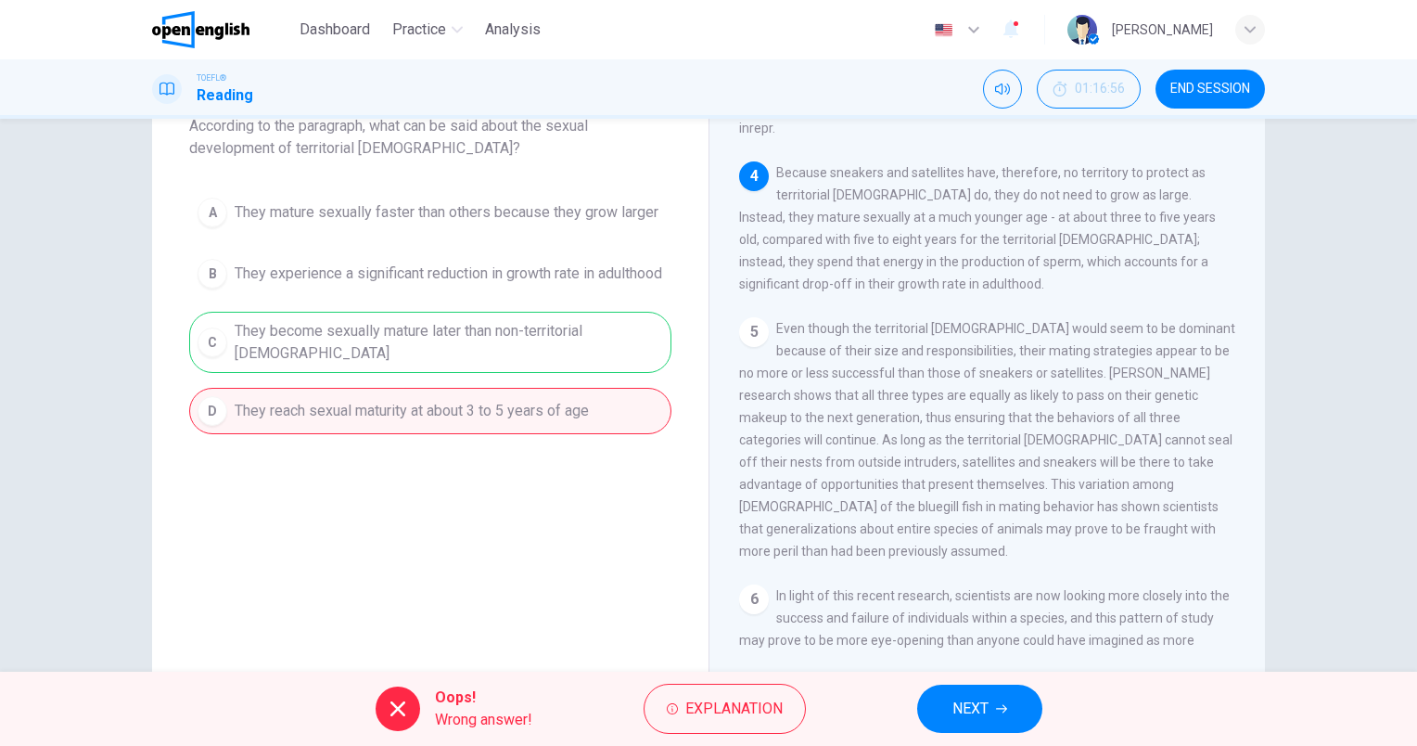
scroll to position [30, 0]
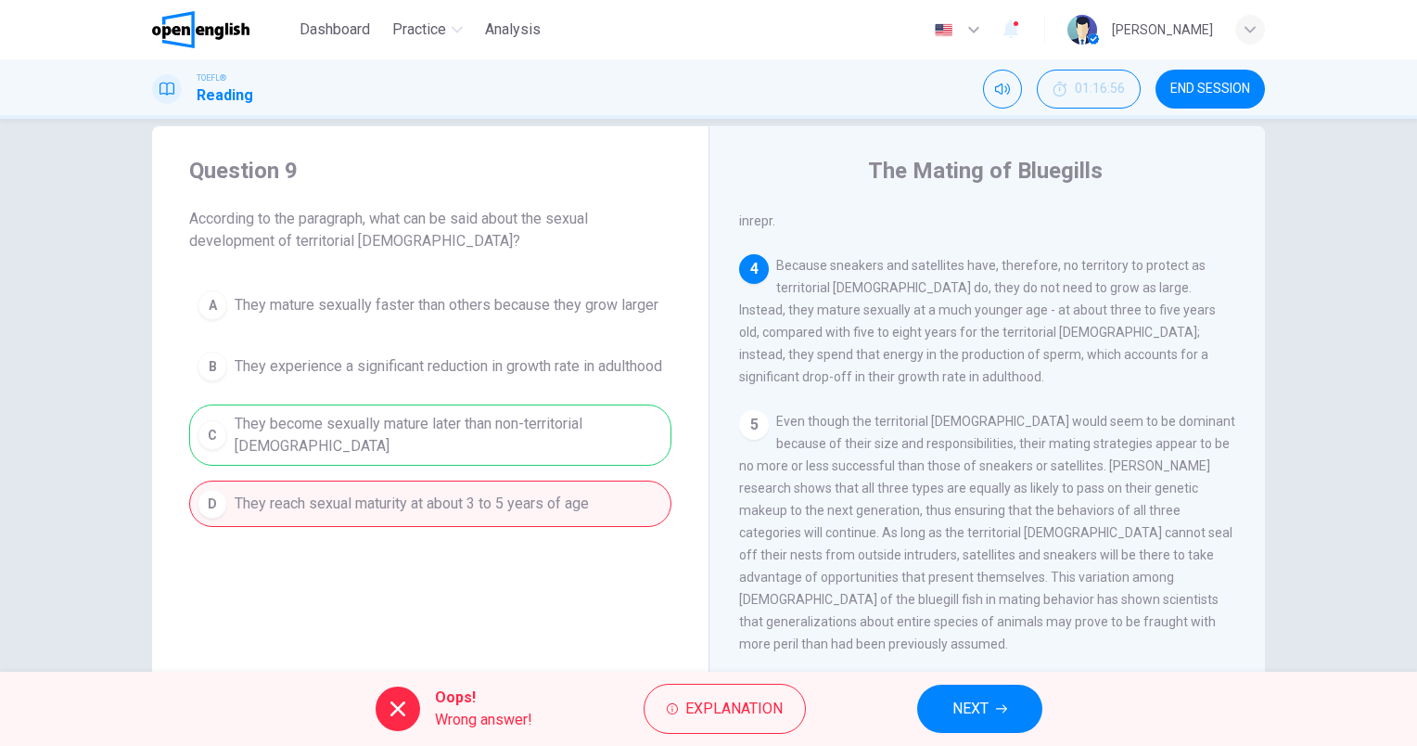
click at [1007, 712] on icon "button" at bounding box center [1001, 708] width 11 height 11
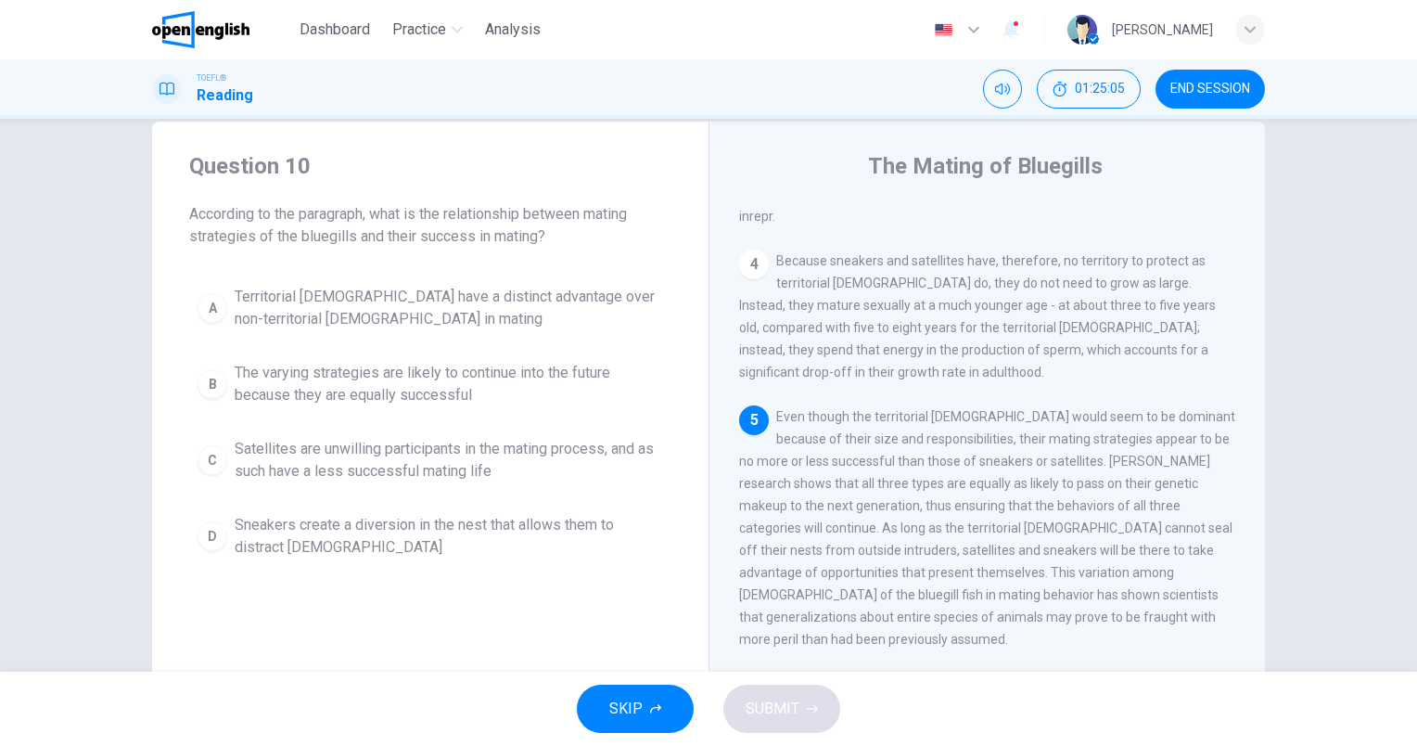
scroll to position [0, 0]
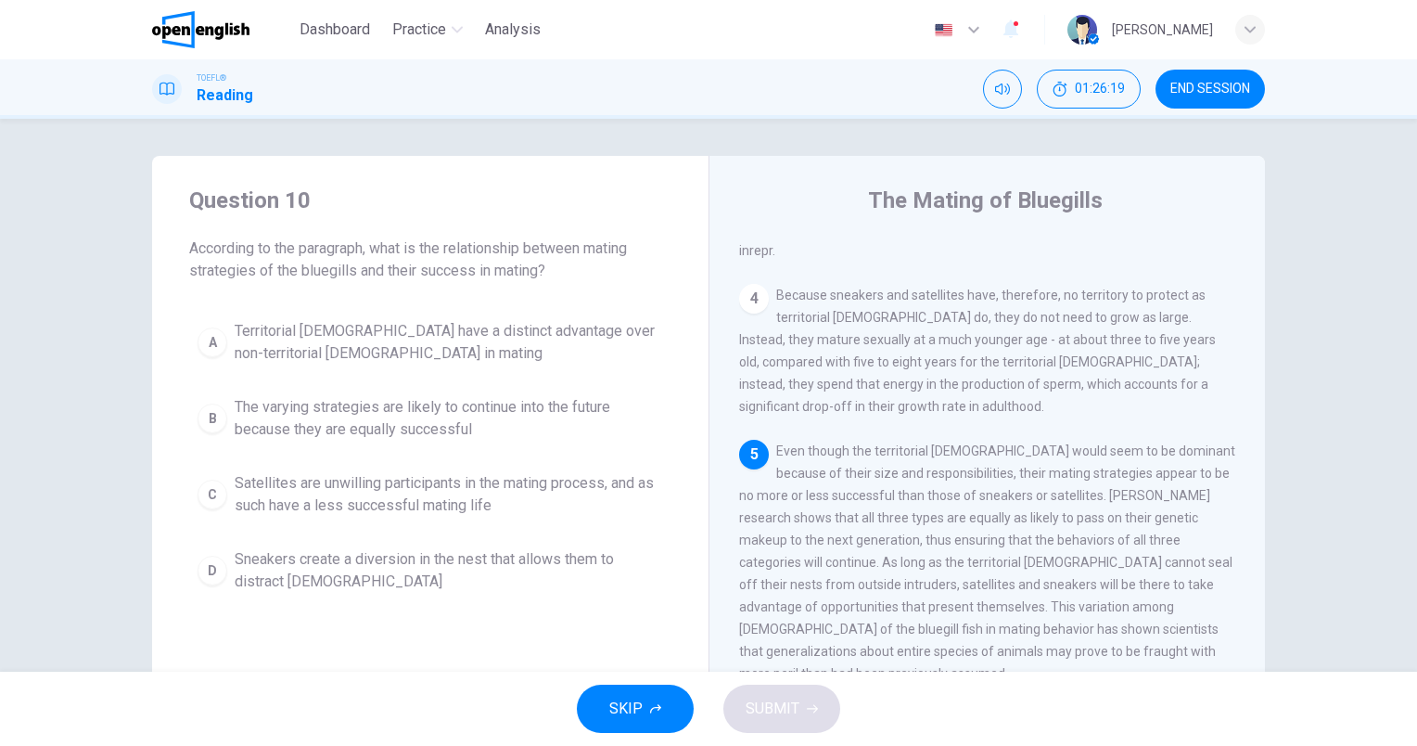
click at [443, 503] on span "Satellites are unwilling participants in the mating process, and as such have a…" at bounding box center [449, 494] width 429 height 45
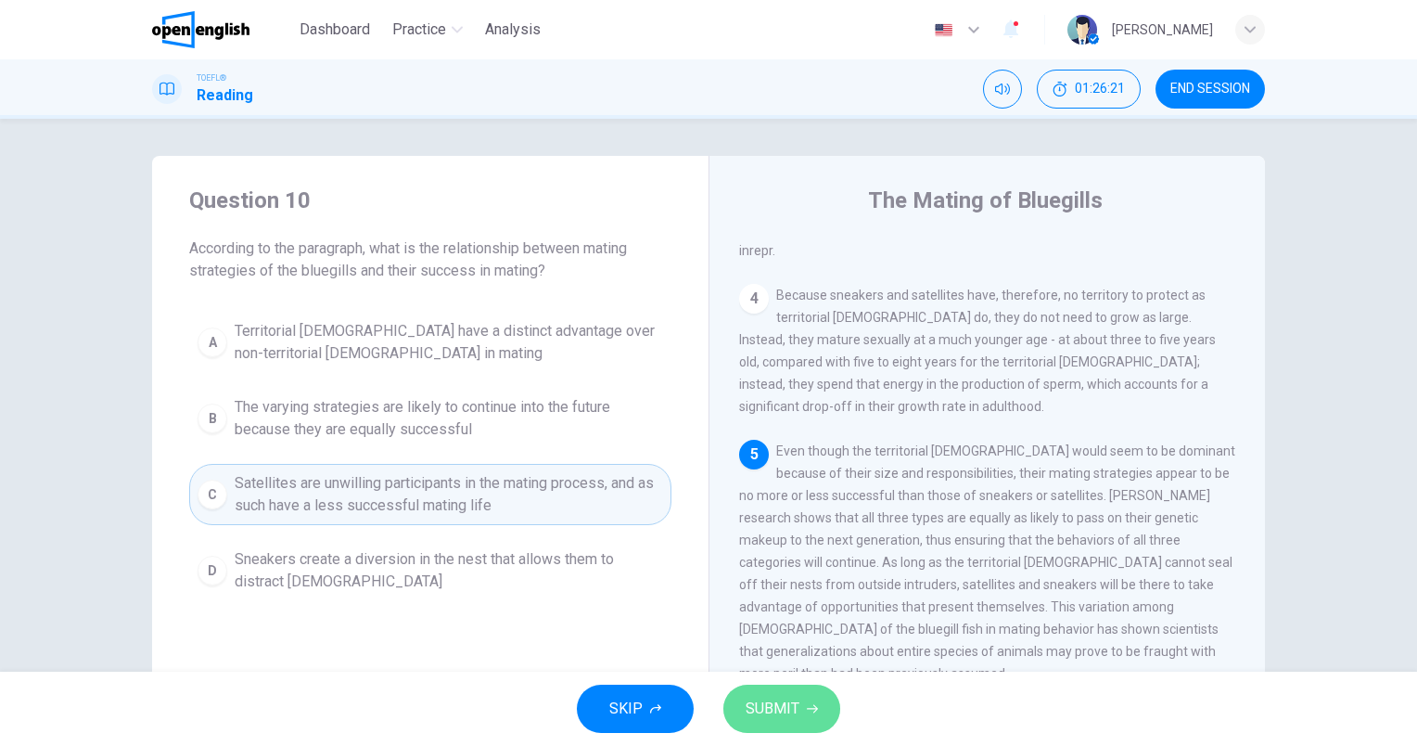
click at [789, 706] on span "SUBMIT" at bounding box center [773, 709] width 54 height 26
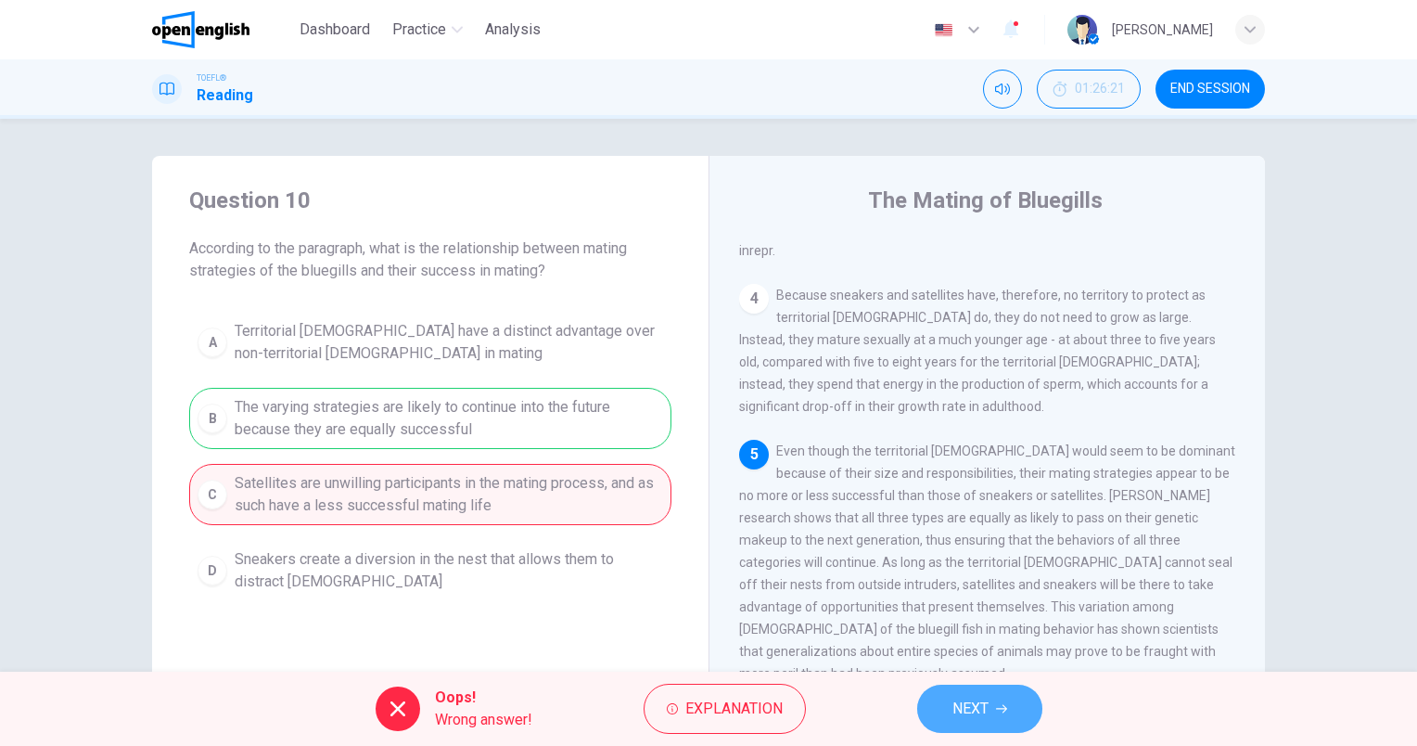
click at [970, 709] on span "NEXT" at bounding box center [971, 709] width 36 height 26
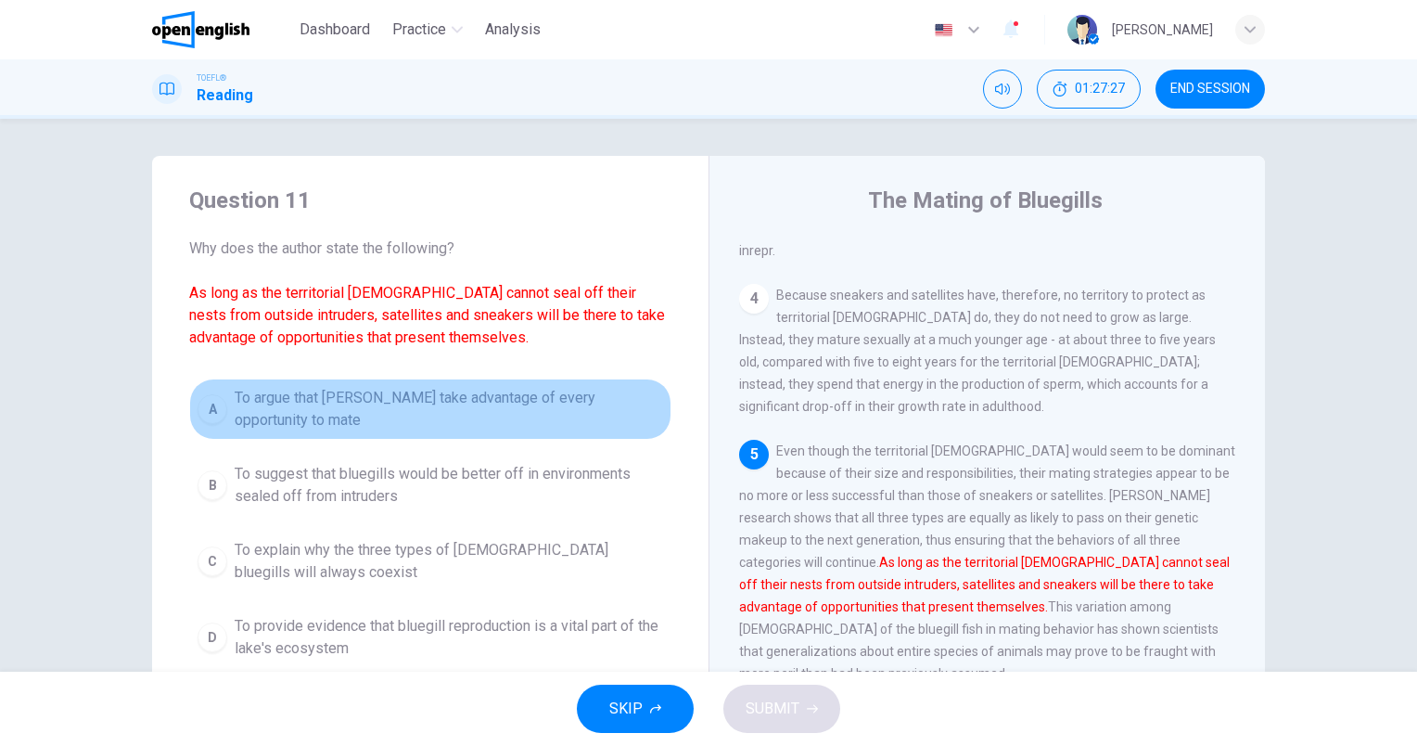
click at [417, 392] on span "To argue that [PERSON_NAME] take advantage of every opportunity to mate" at bounding box center [449, 409] width 429 height 45
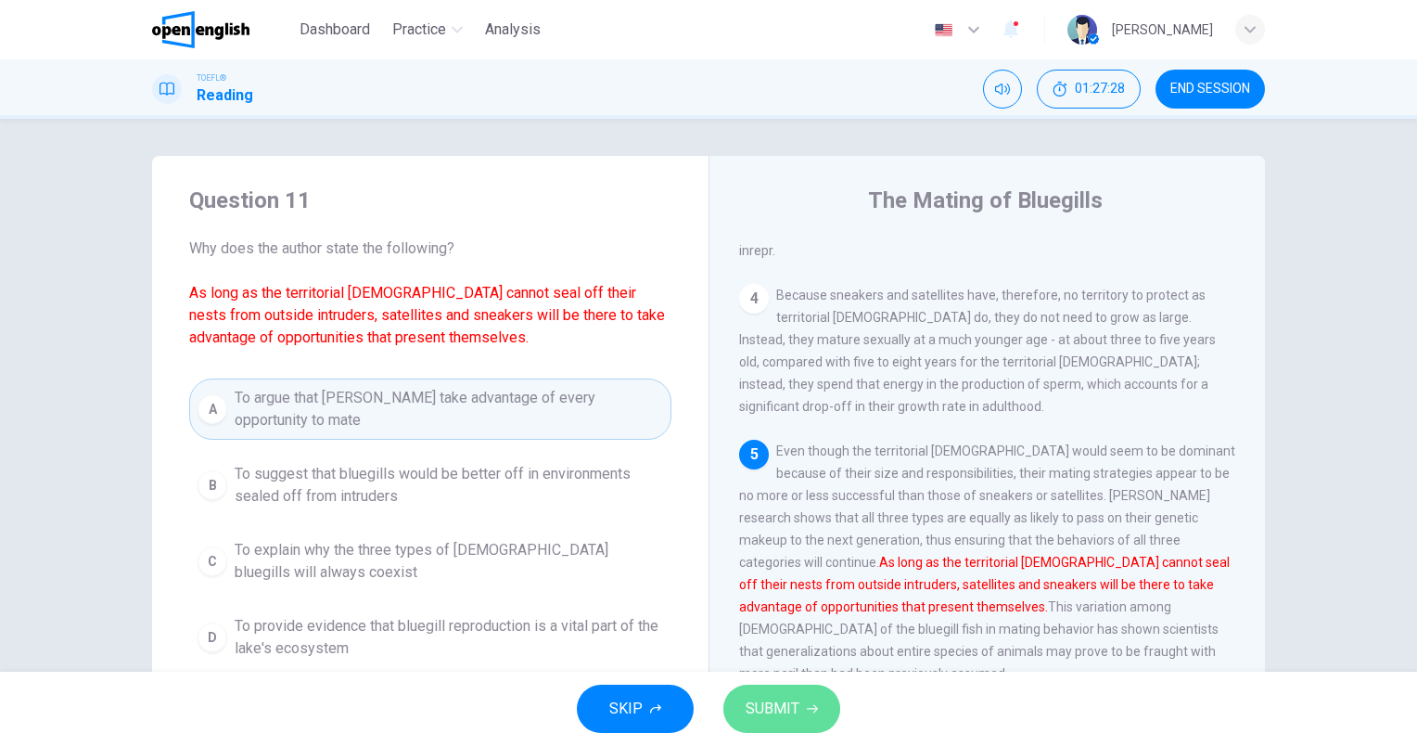
click at [791, 711] on span "SUBMIT" at bounding box center [773, 709] width 54 height 26
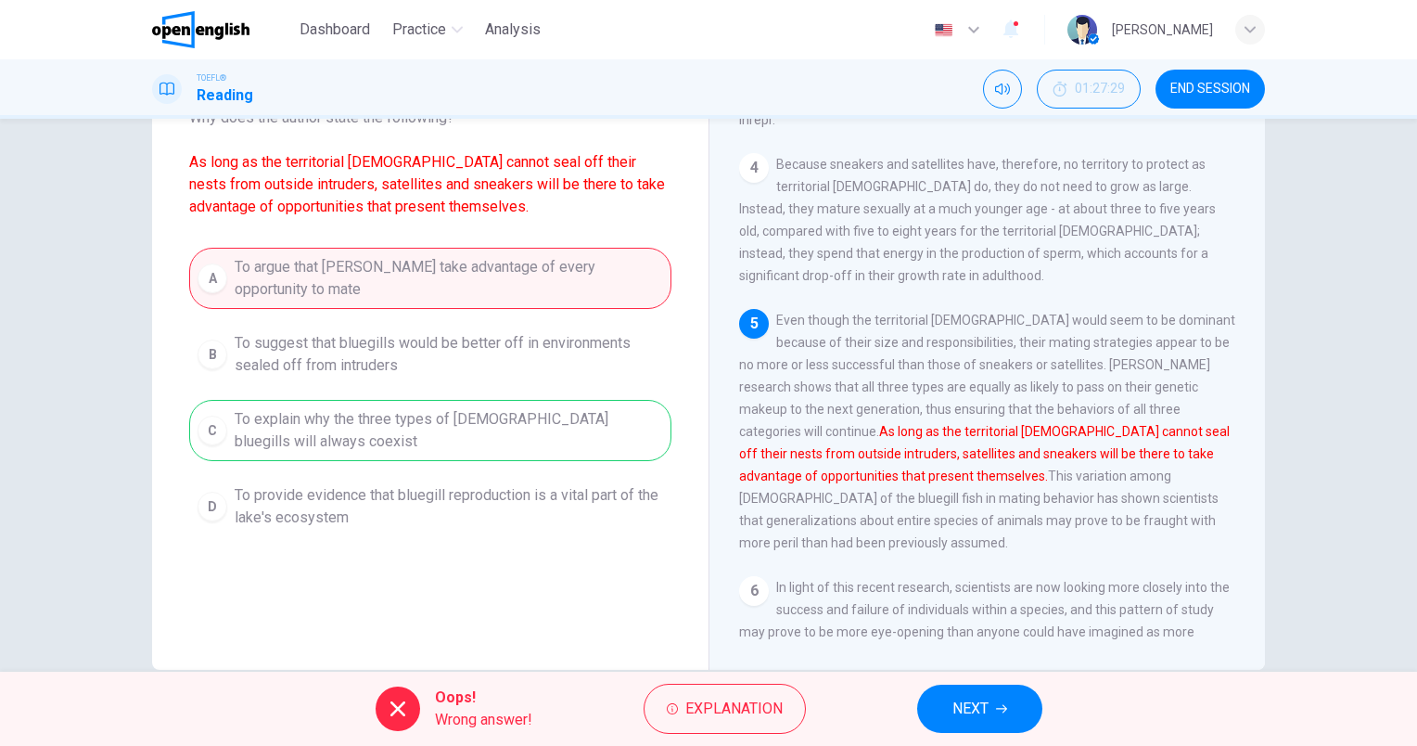
scroll to position [166, 0]
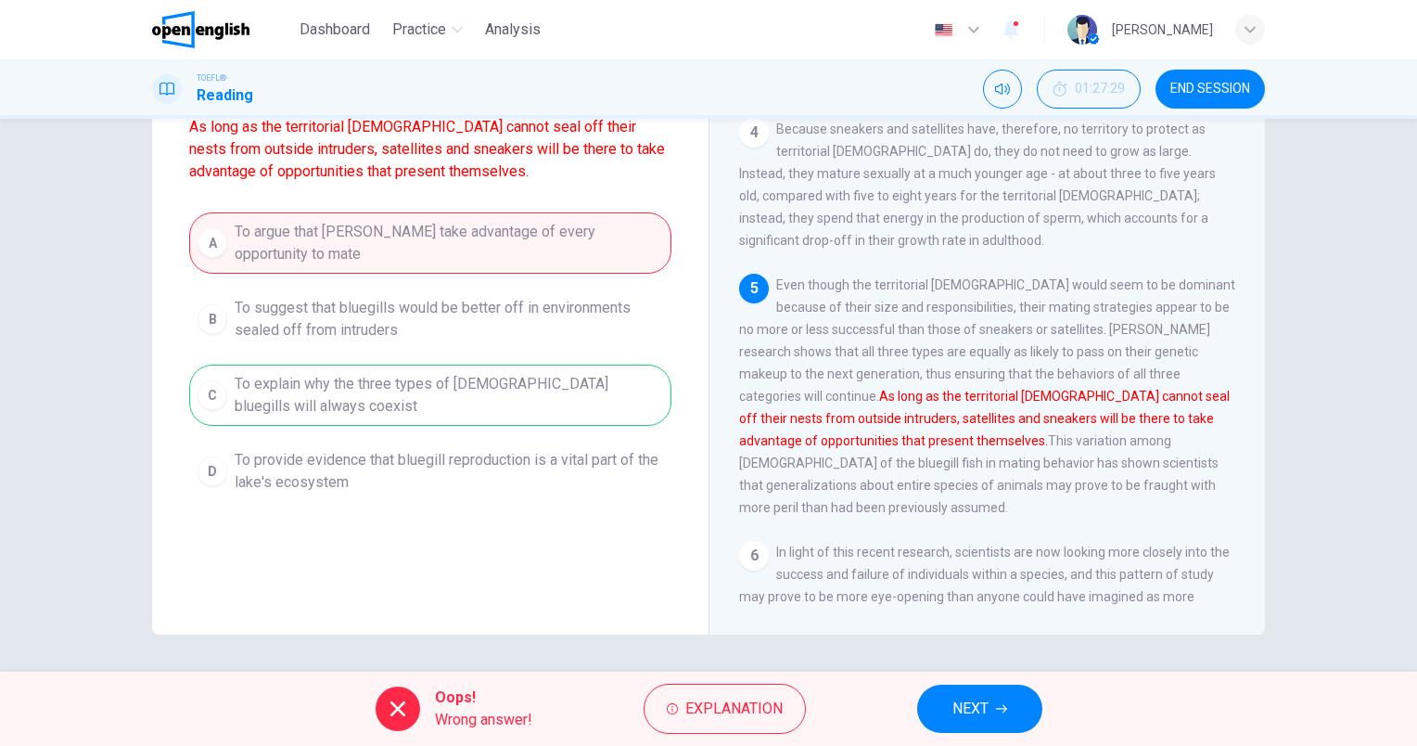
click at [968, 704] on span "NEXT" at bounding box center [971, 709] width 36 height 26
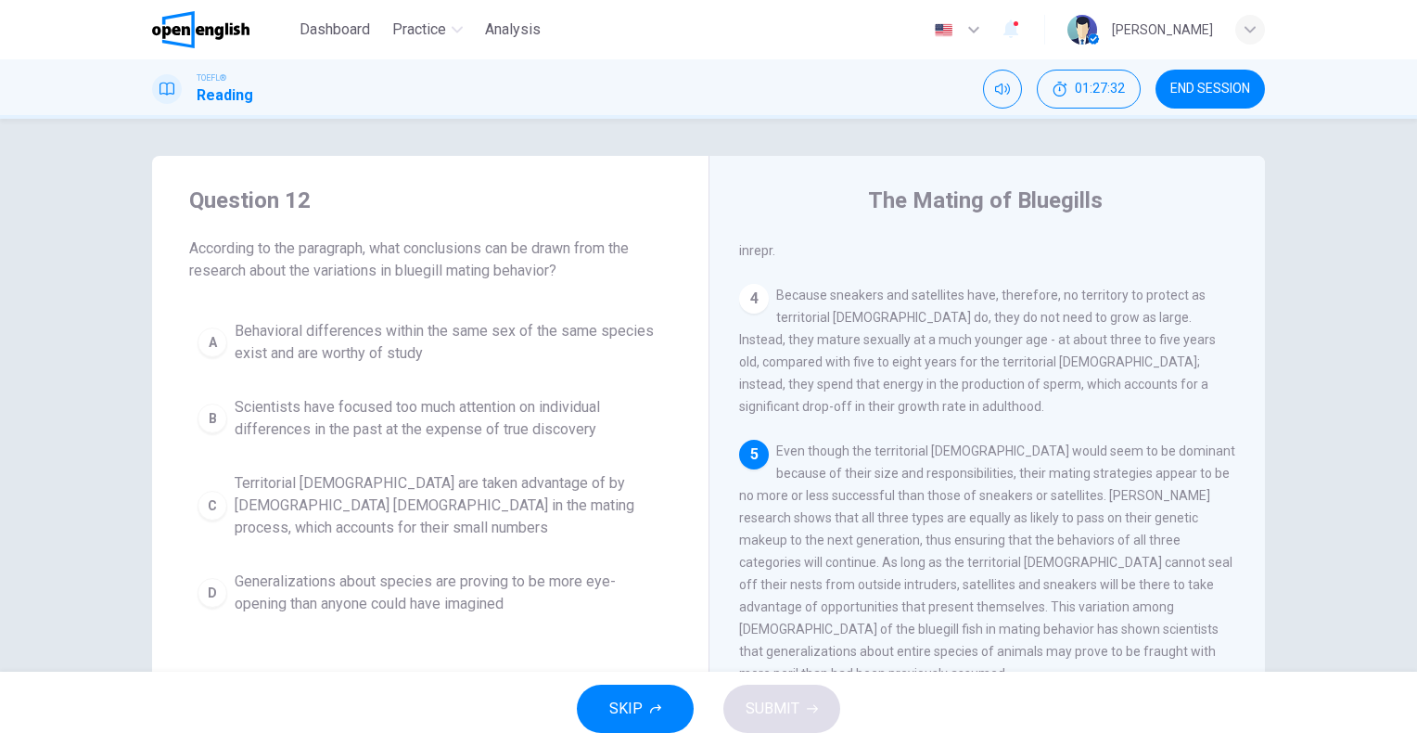
scroll to position [0, 0]
click at [1251, 85] on button "END SESSION" at bounding box center [1210, 89] width 109 height 39
